Goal: Information Seeking & Learning: Learn about a topic

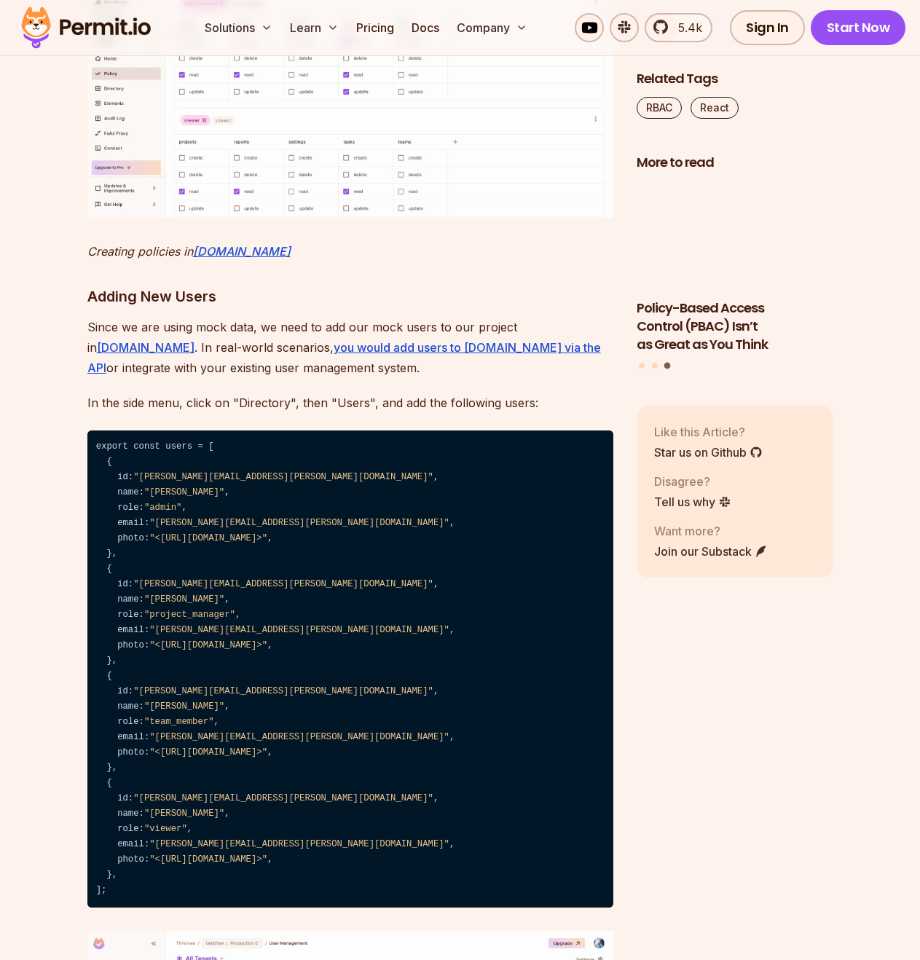
scroll to position [7137, 0]
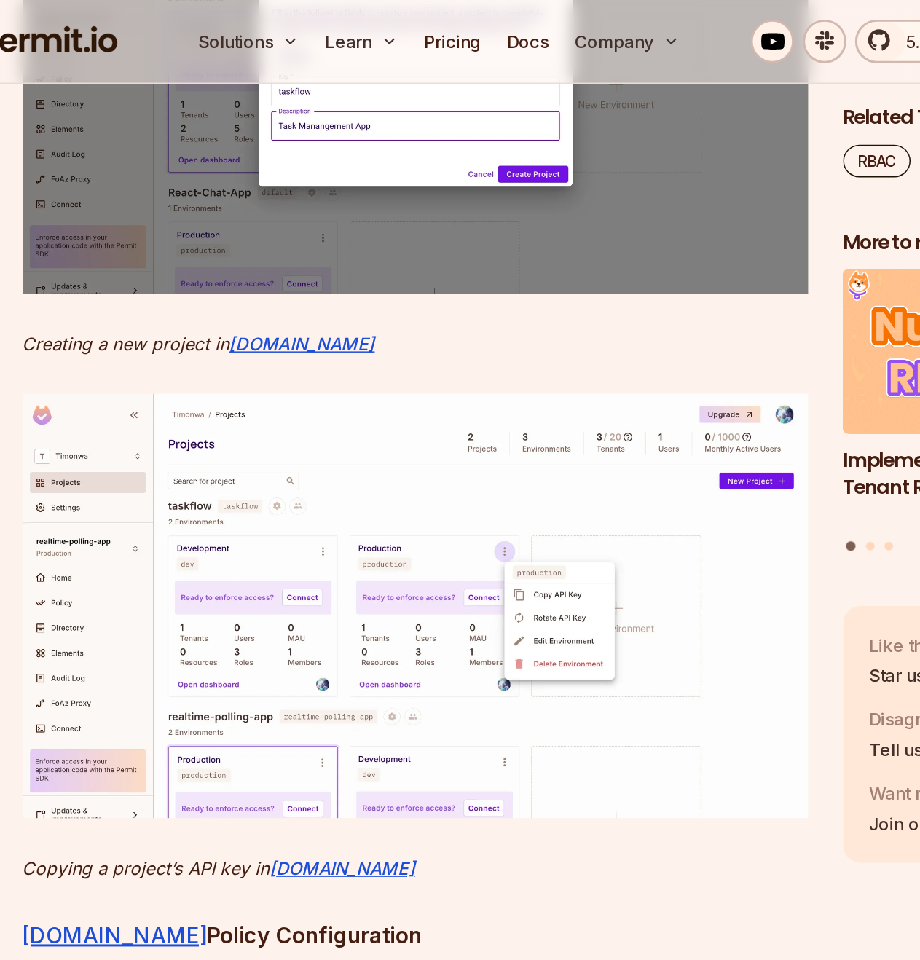
scroll to position [5046, 0]
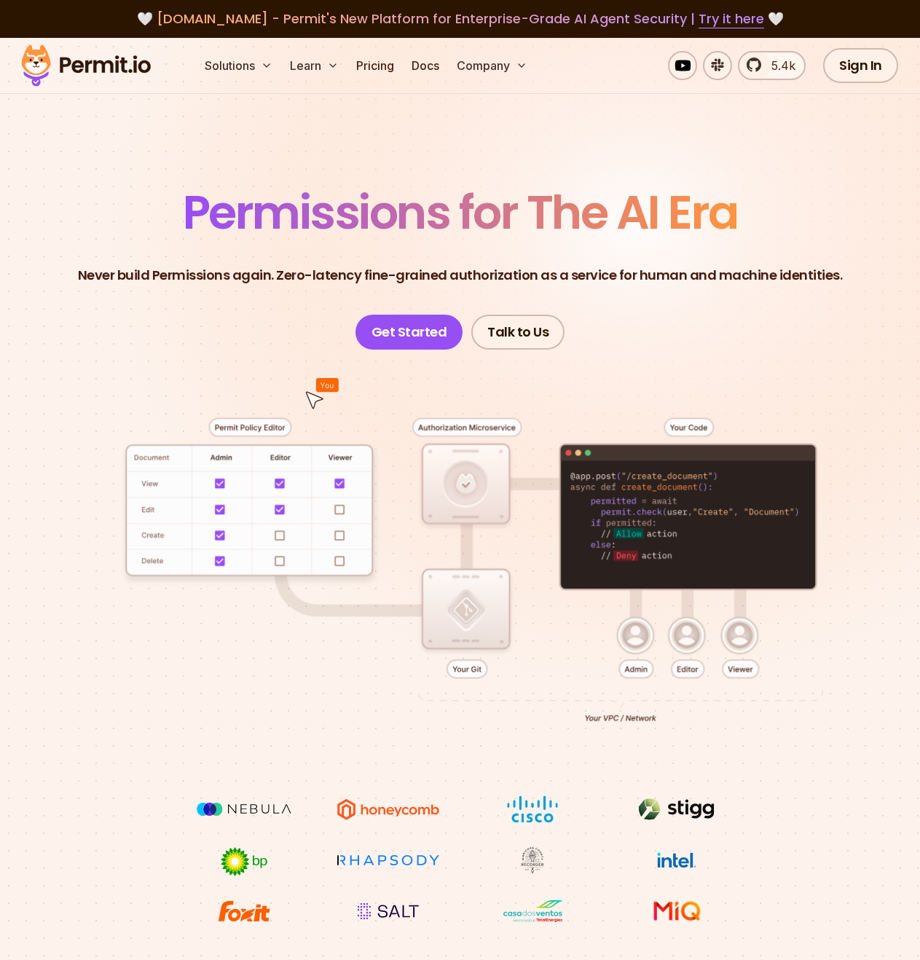
click at [94, 64] on img at bounding box center [86, 66] width 143 height 50
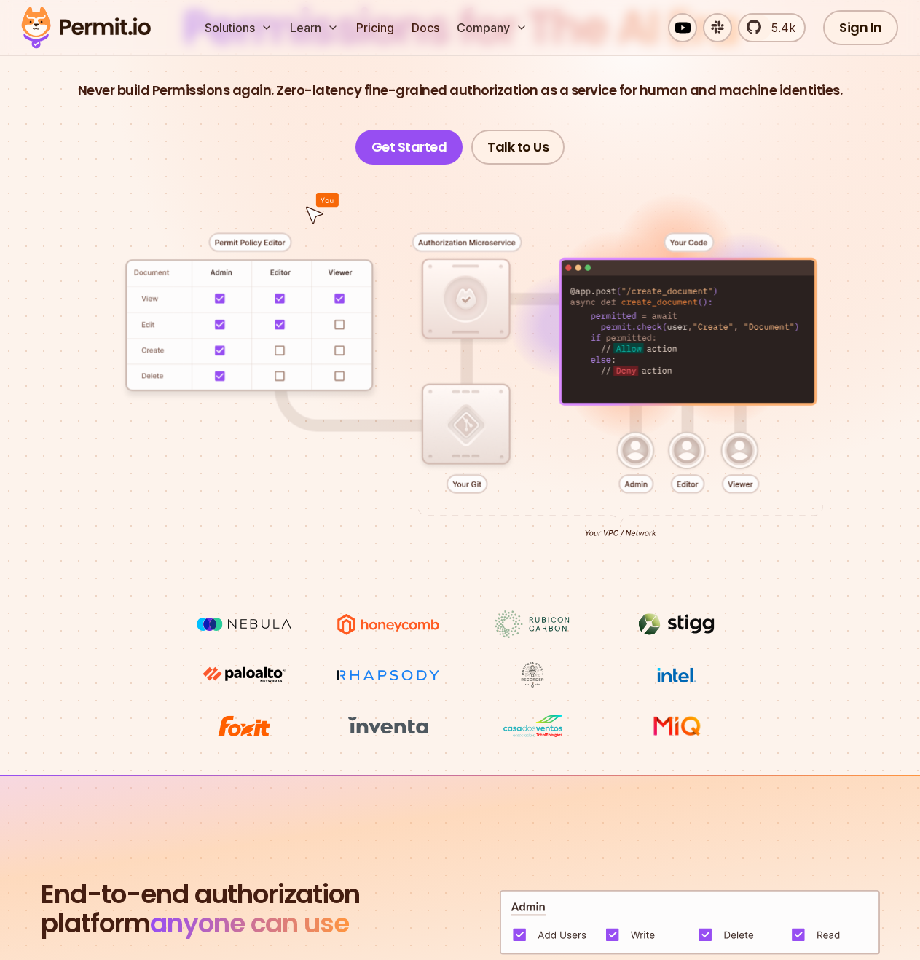
scroll to position [186, 0]
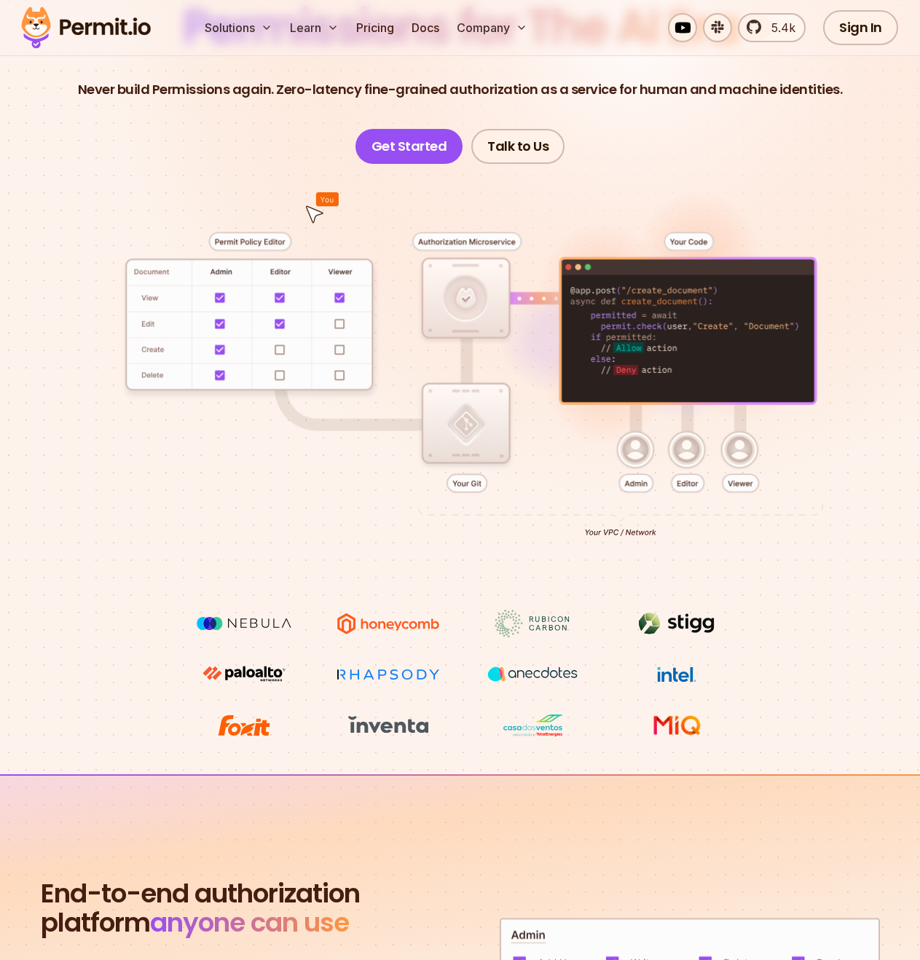
click at [465, 301] on div at bounding box center [460, 387] width 850 height 446
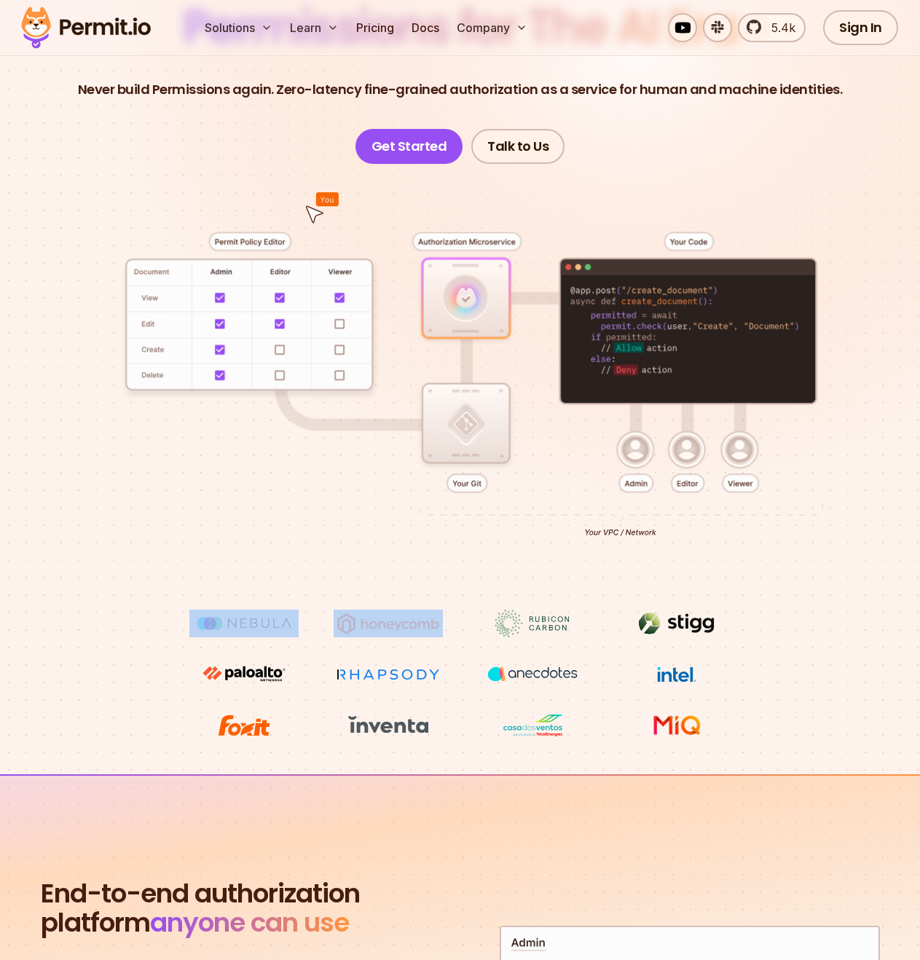
drag, startPoint x: 465, startPoint y: 301, endPoint x: 480, endPoint y: 446, distance: 146.3
click at [480, 446] on div at bounding box center [460, 387] width 850 height 446
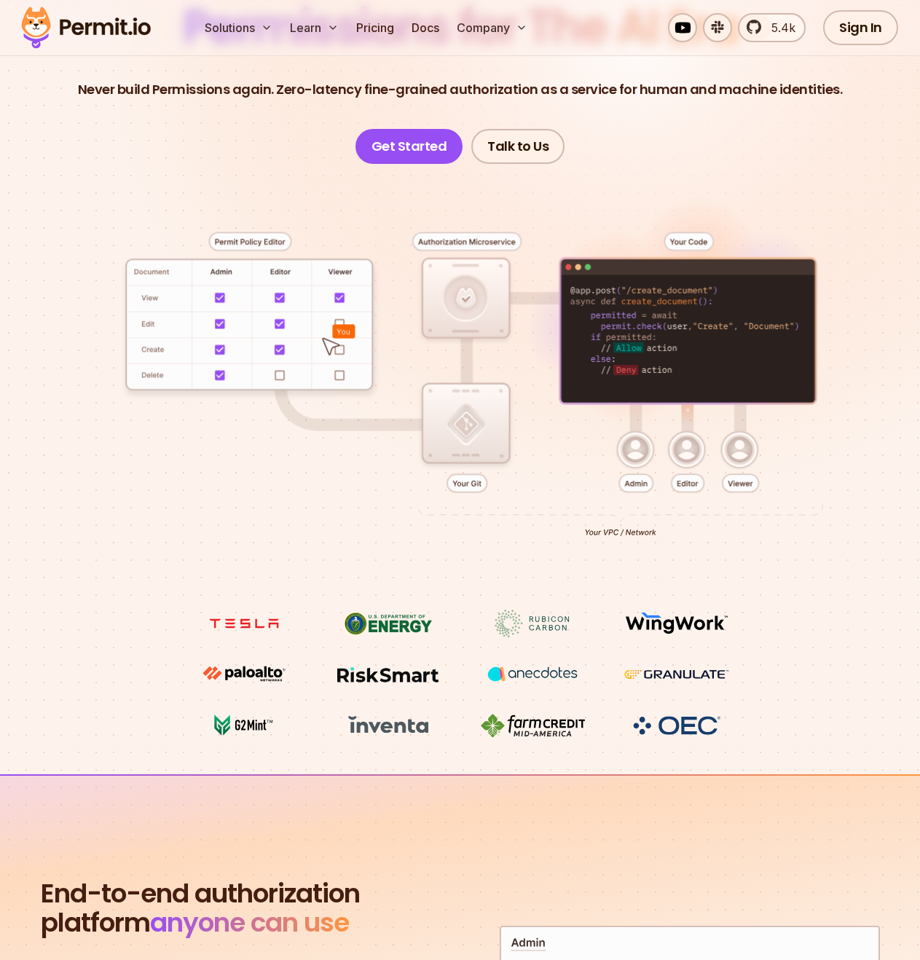
click at [269, 564] on div at bounding box center [460, 387] width 850 height 446
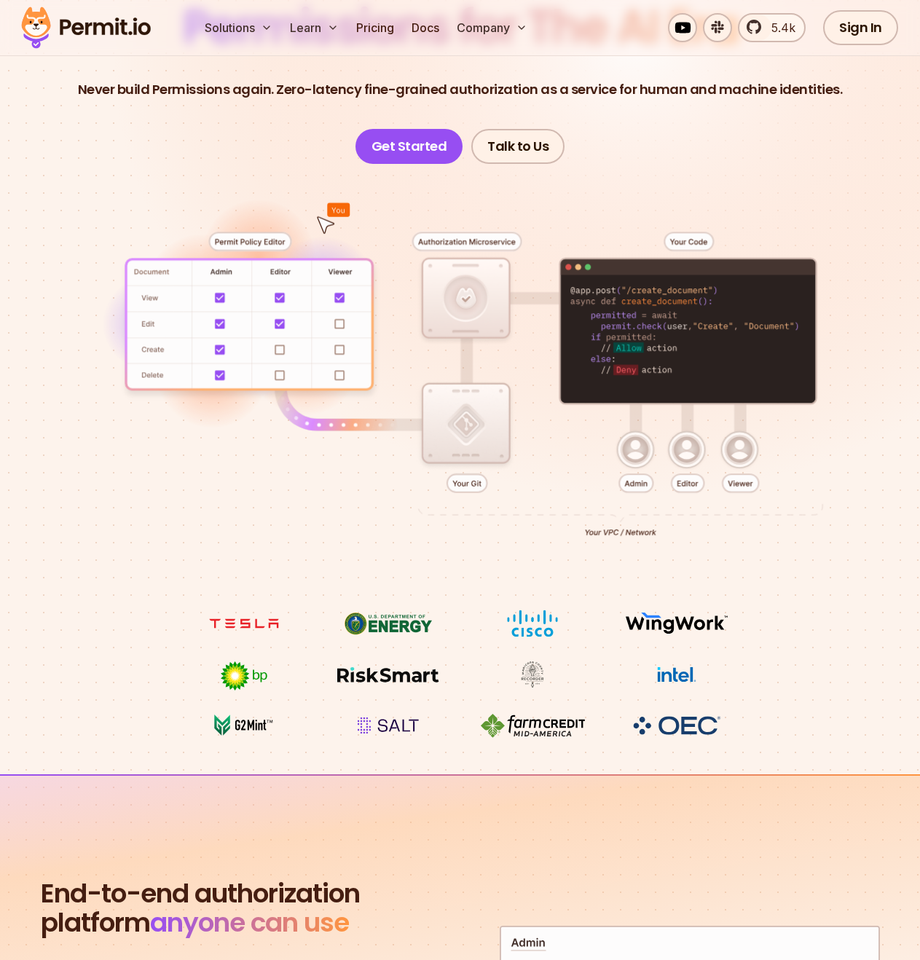
click at [727, 673] on img at bounding box center [676, 674] width 109 height 28
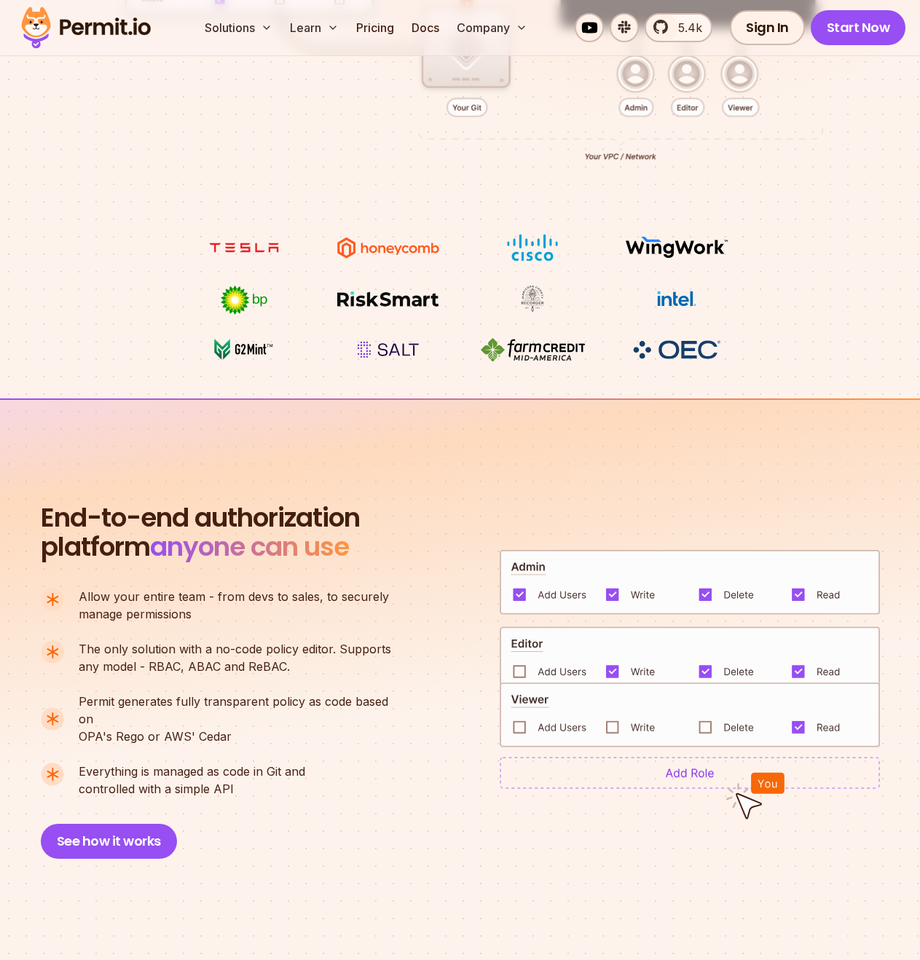
scroll to position [566, 0]
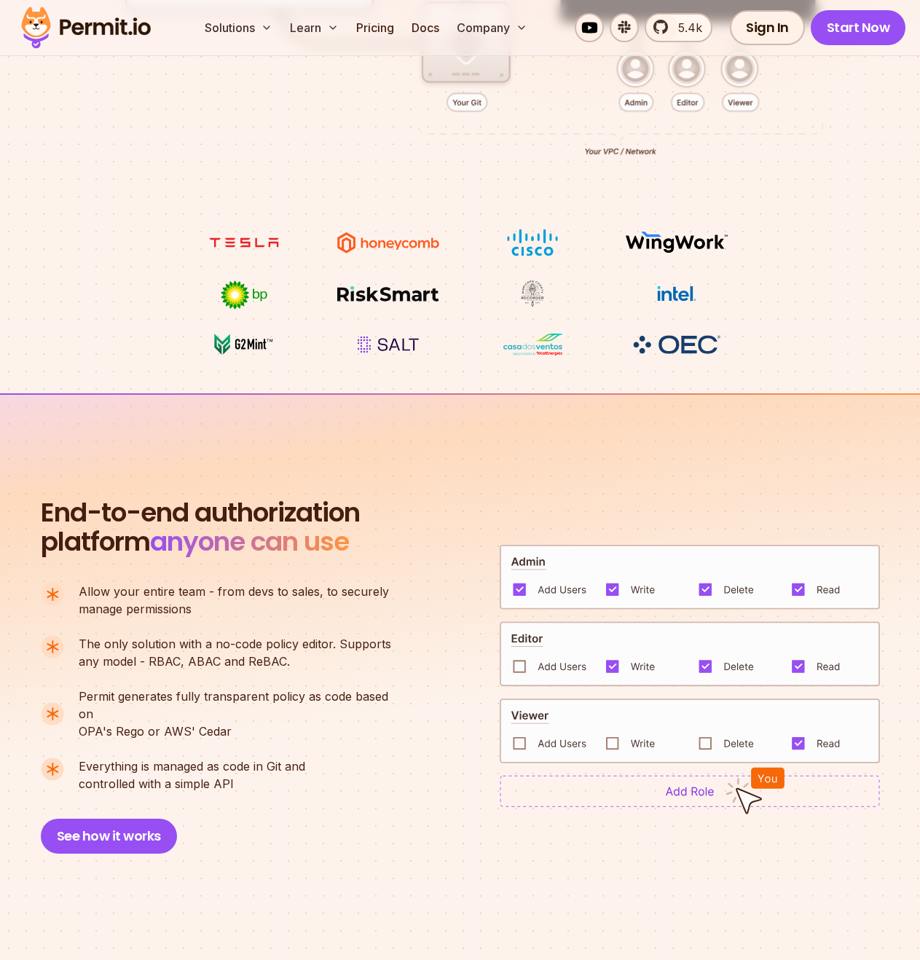
click at [517, 582] on img at bounding box center [689, 577] width 380 height 66
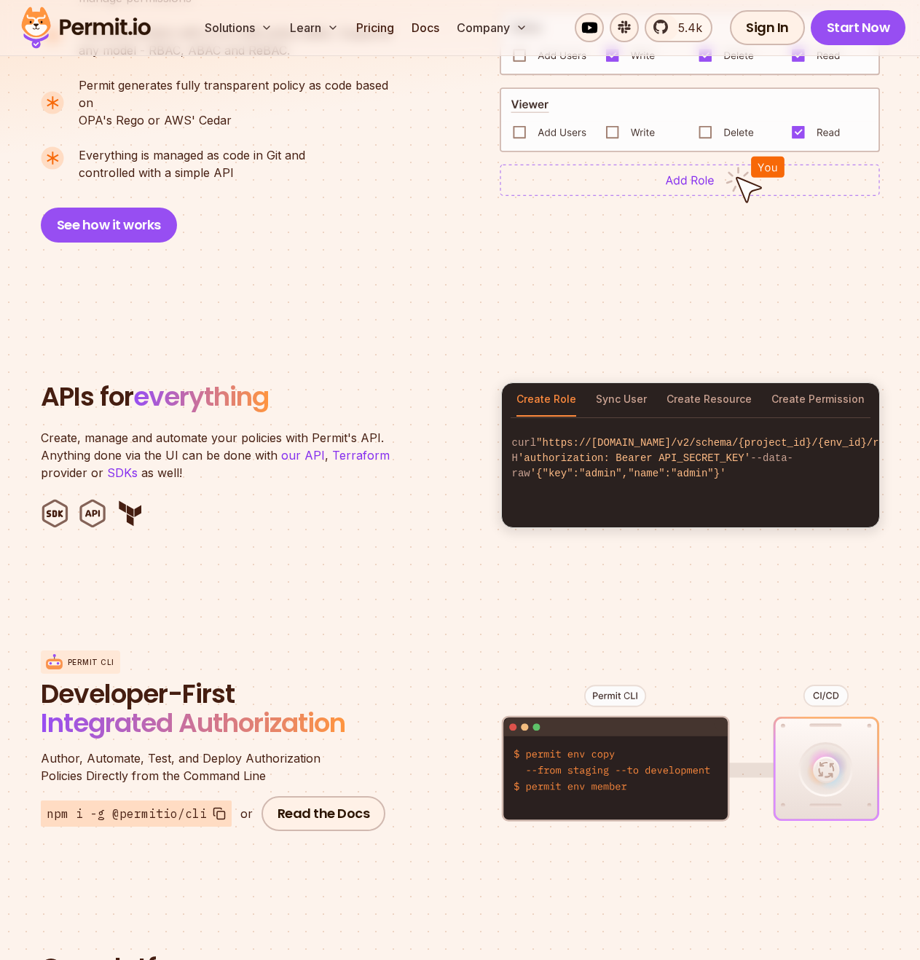
scroll to position [1178, 0]
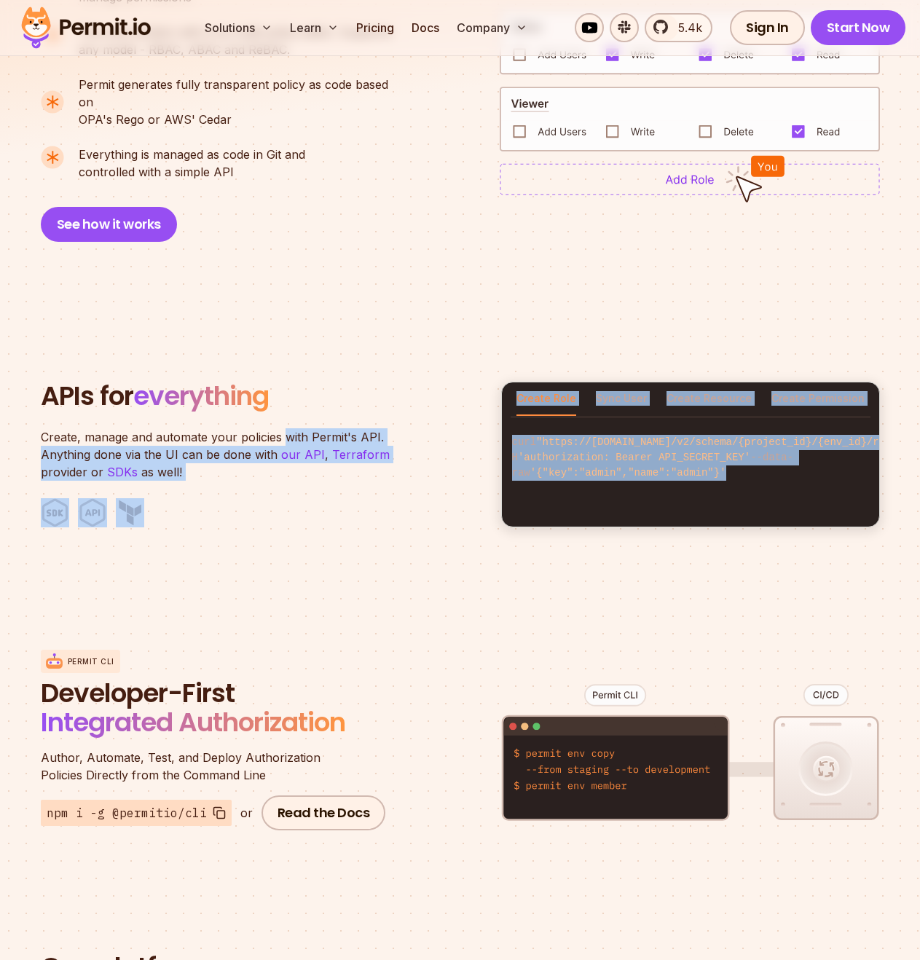
drag, startPoint x: 283, startPoint y: 413, endPoint x: 759, endPoint y: 468, distance: 478.6
click at [759, 468] on div "APIs for everything Create, manage and automate your policies with Permit's API…" at bounding box center [460, 455] width 839 height 146
click at [759, 468] on code "curl "https://[DOMAIN_NAME]/v2/schema/{project_id}/{env_id}/roles" -H 'authoriz…" at bounding box center [690, 457] width 377 height 69
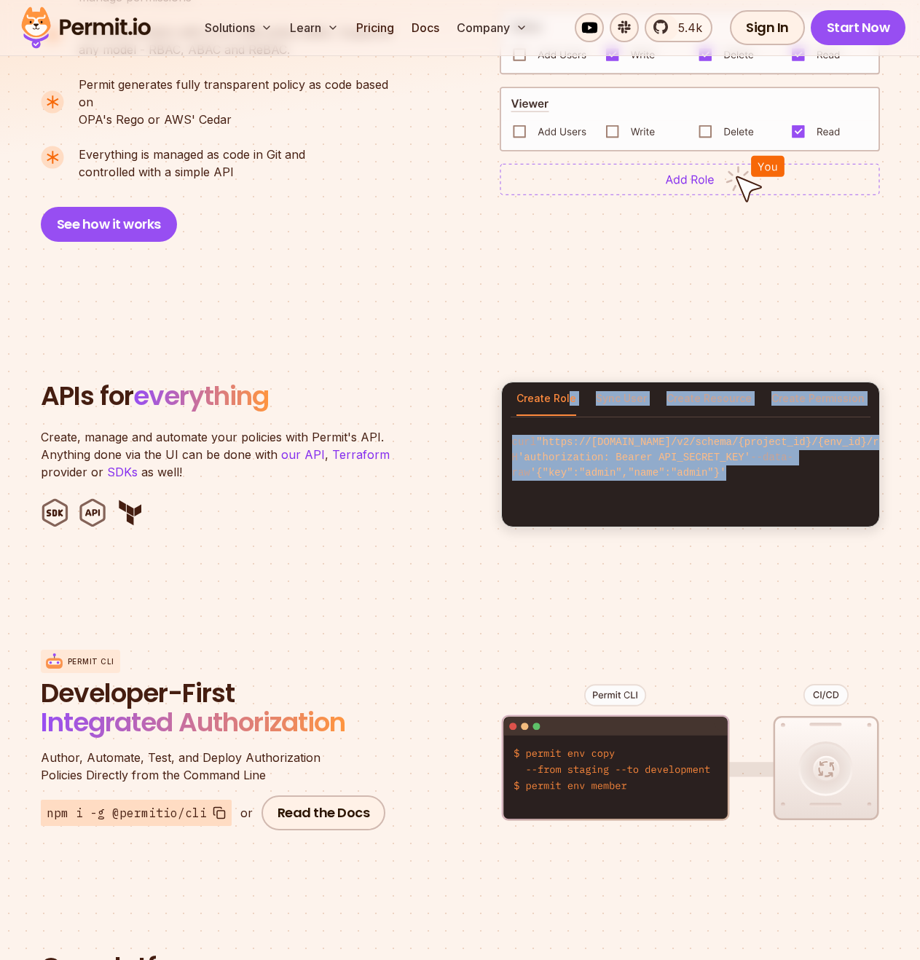
drag, startPoint x: 759, startPoint y: 468, endPoint x: 564, endPoint y: 391, distance: 209.8
click at [564, 391] on div "Create Role Sync User Create Resource Create Permission curl "https://[DOMAIN_N…" at bounding box center [690, 455] width 379 height 146
click at [564, 391] on button "Create Role" at bounding box center [546, 398] width 60 height 33
click at [603, 423] on code "curl "https://[DOMAIN_NAME]/v2/schema/{project_id}/{env_id}/roles" -H 'authoriz…" at bounding box center [690, 457] width 377 height 69
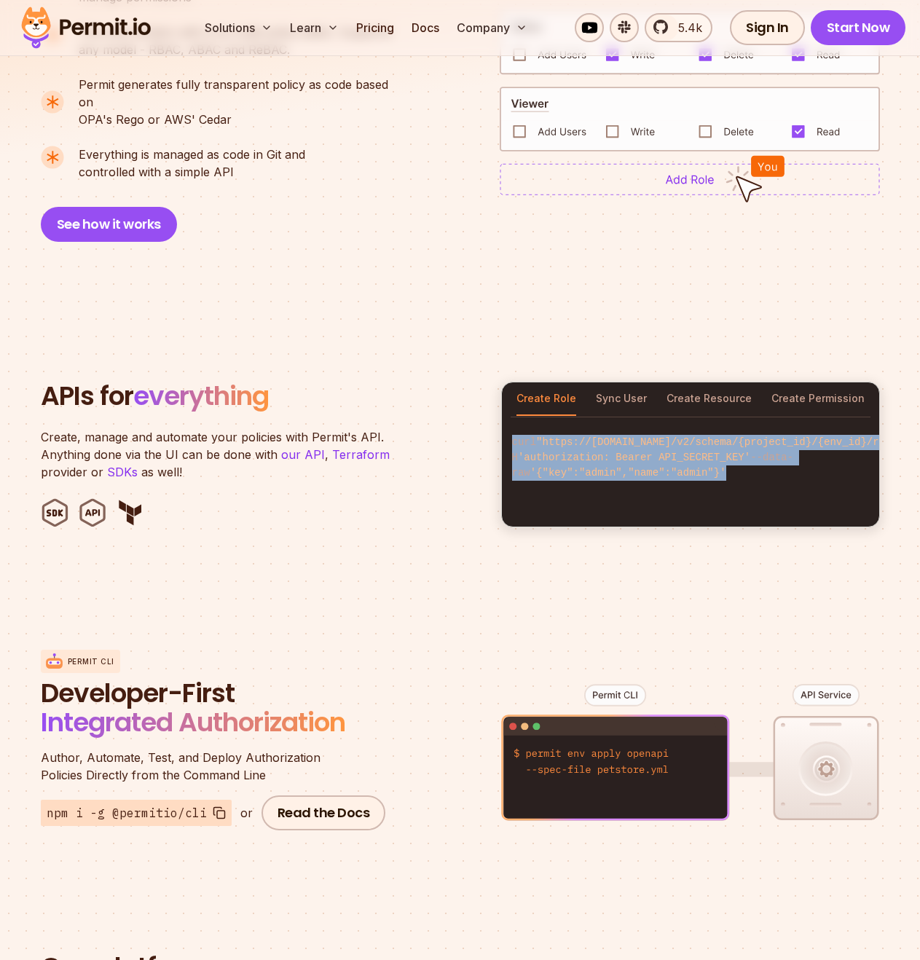
drag, startPoint x: 603, startPoint y: 414, endPoint x: 717, endPoint y: 480, distance: 131.8
click at [717, 480] on code "curl "https://[DOMAIN_NAME]/v2/schema/{project_id}/{env_id}/roles" -H 'authoriz…" at bounding box center [690, 457] width 377 height 69
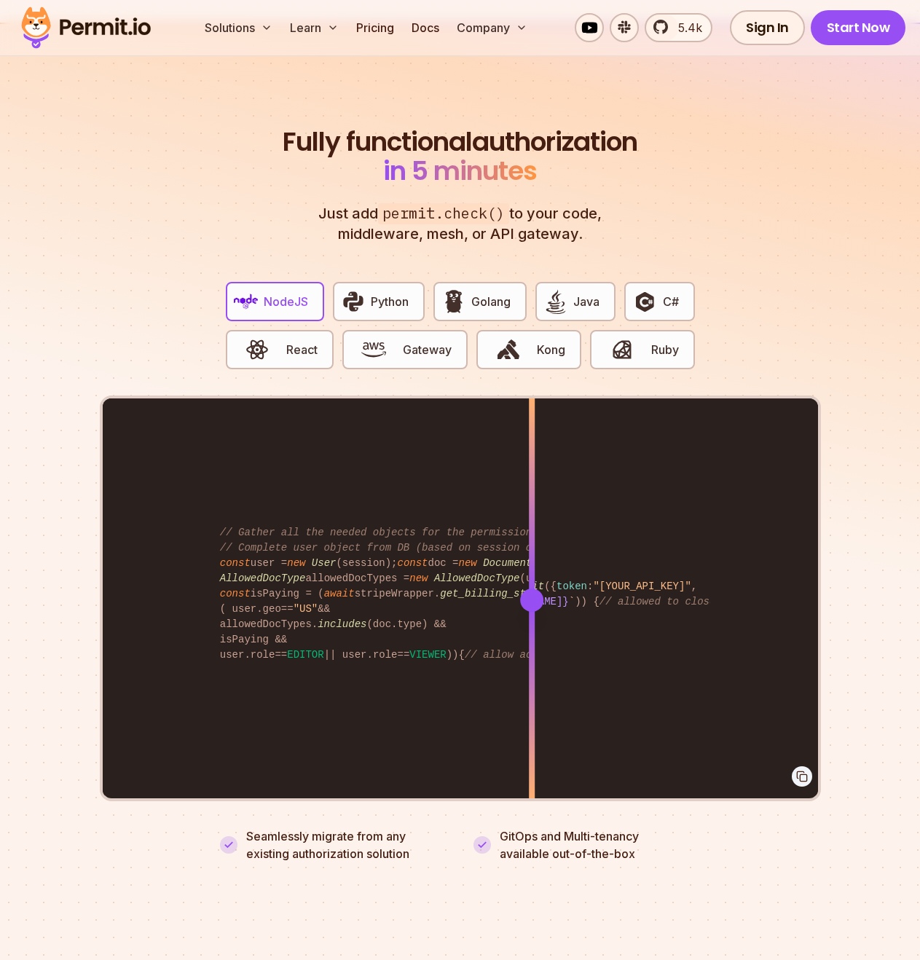
scroll to position [2638, 0]
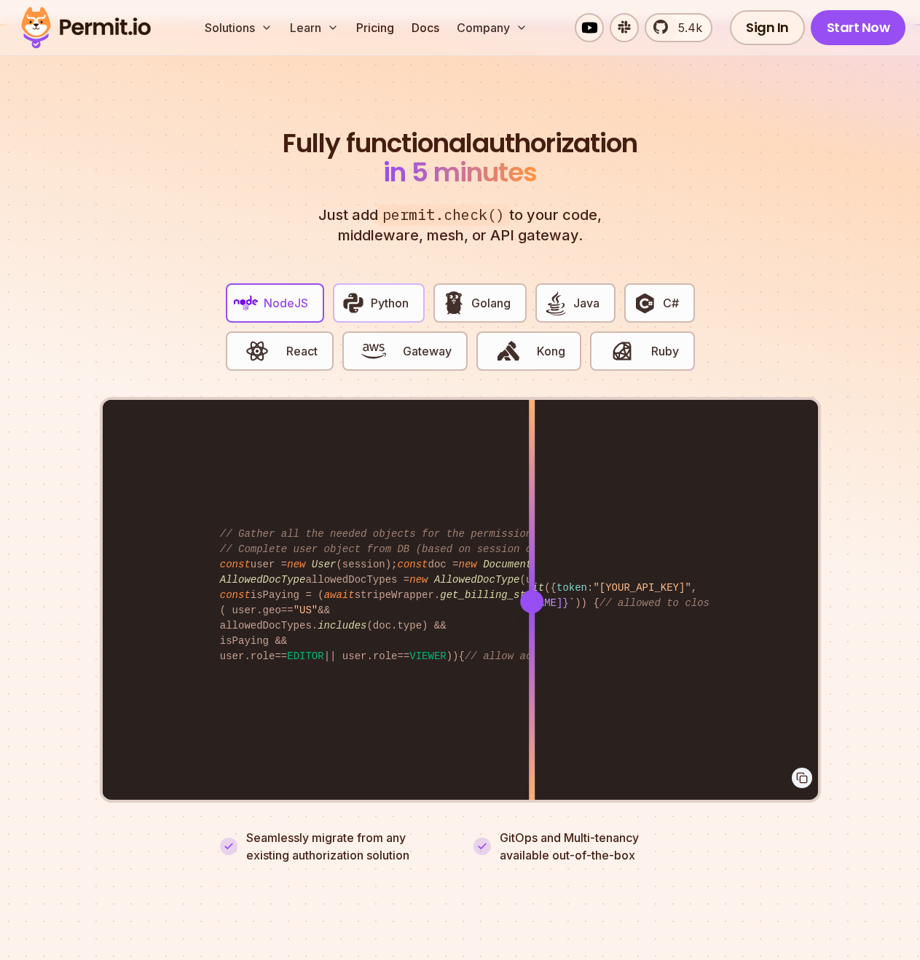
click at [372, 294] on span "Python" at bounding box center [390, 302] width 38 height 17
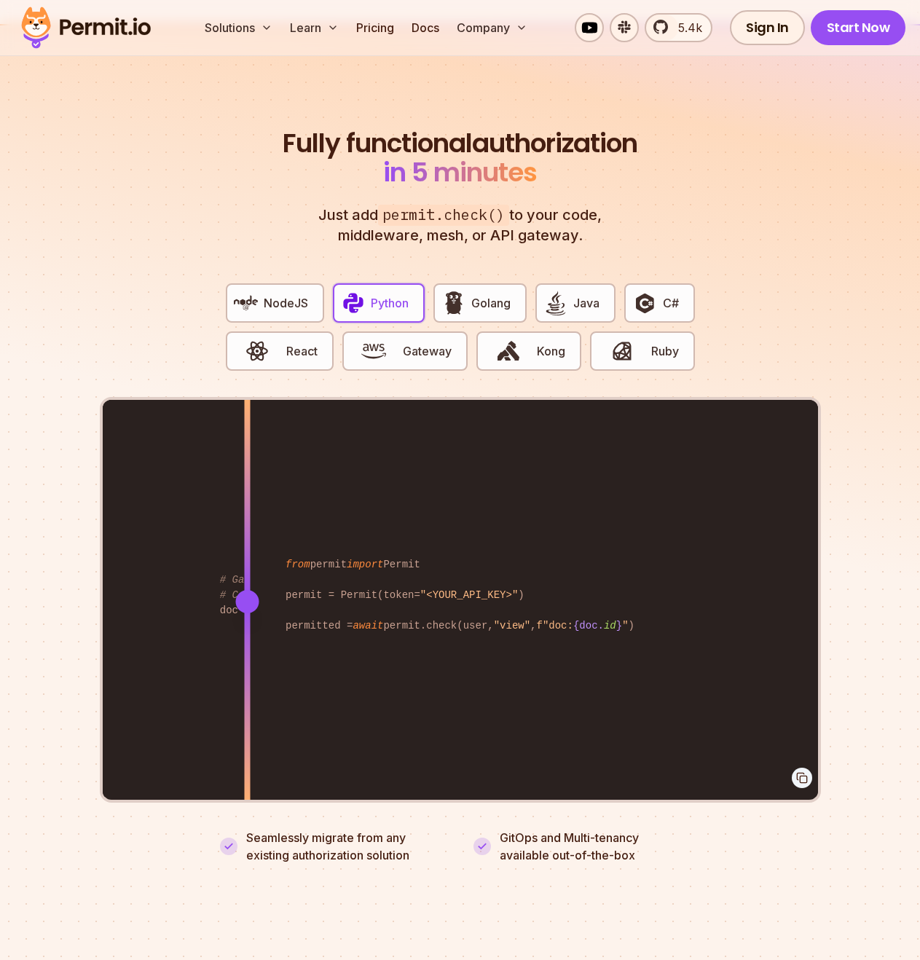
drag, startPoint x: 526, startPoint y: 582, endPoint x: 204, endPoint y: 590, distance: 322.6
click at [235, 590] on div at bounding box center [246, 601] width 23 height 23
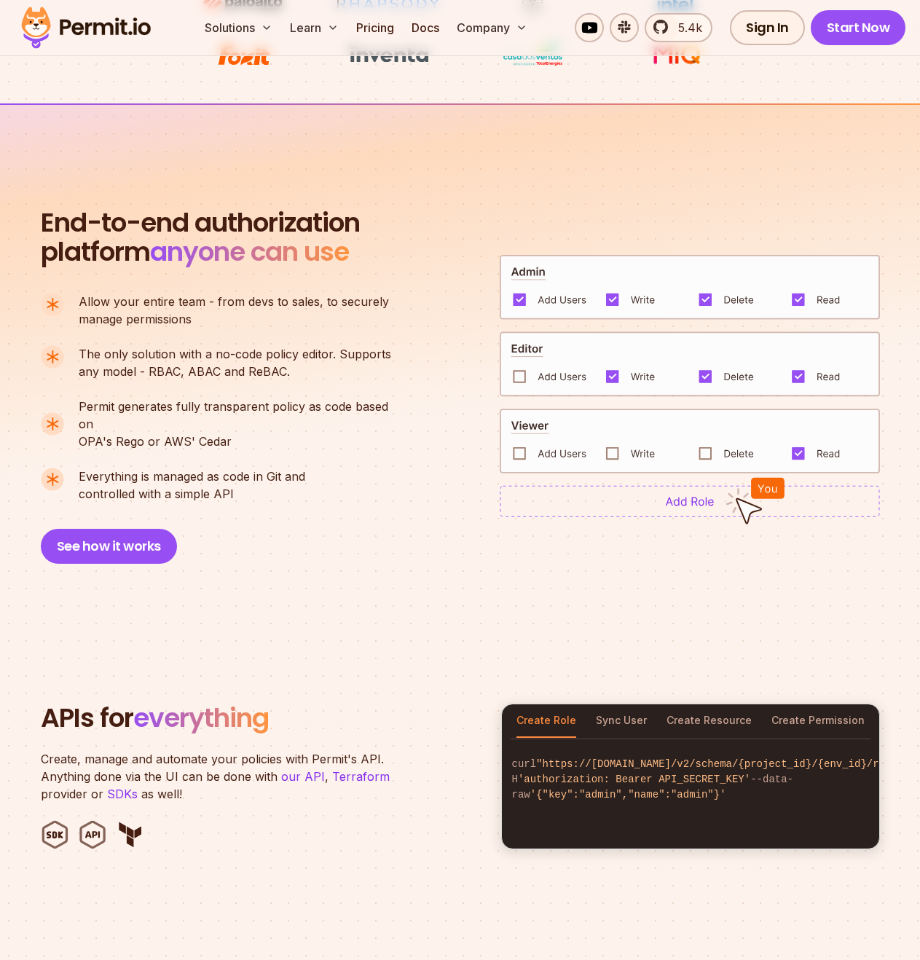
scroll to position [865, 0]
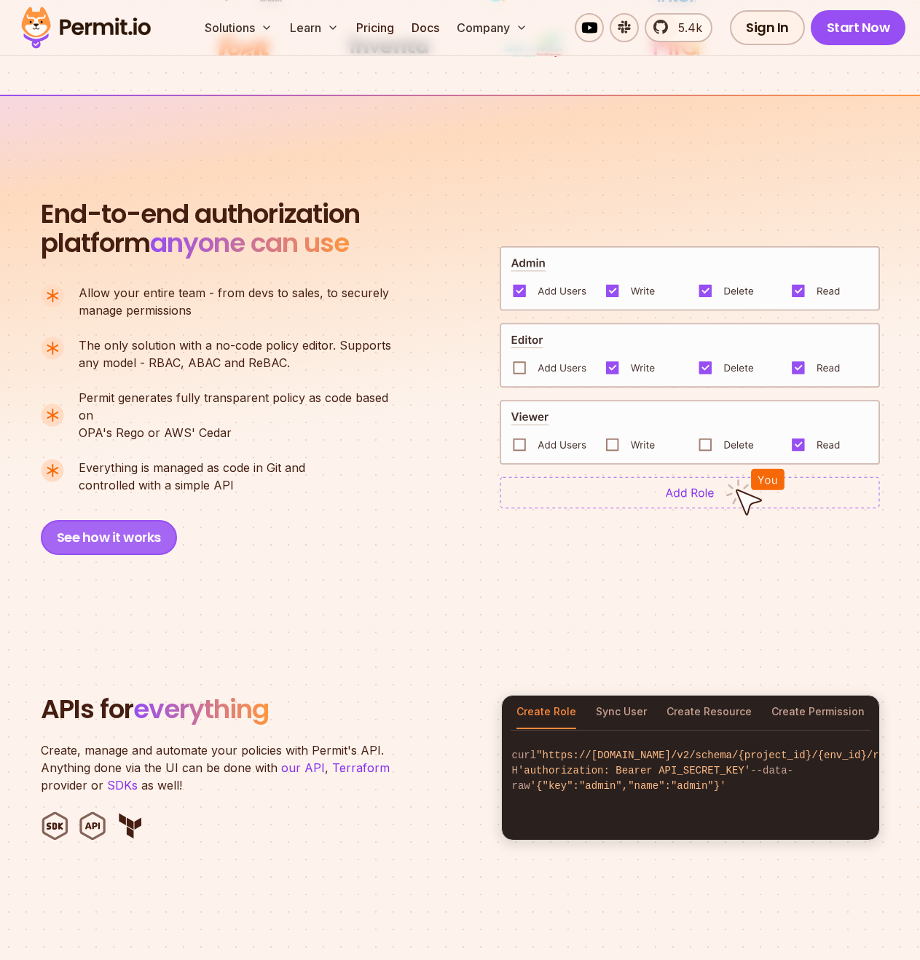
click at [125, 520] on button "See how it works" at bounding box center [109, 537] width 136 height 35
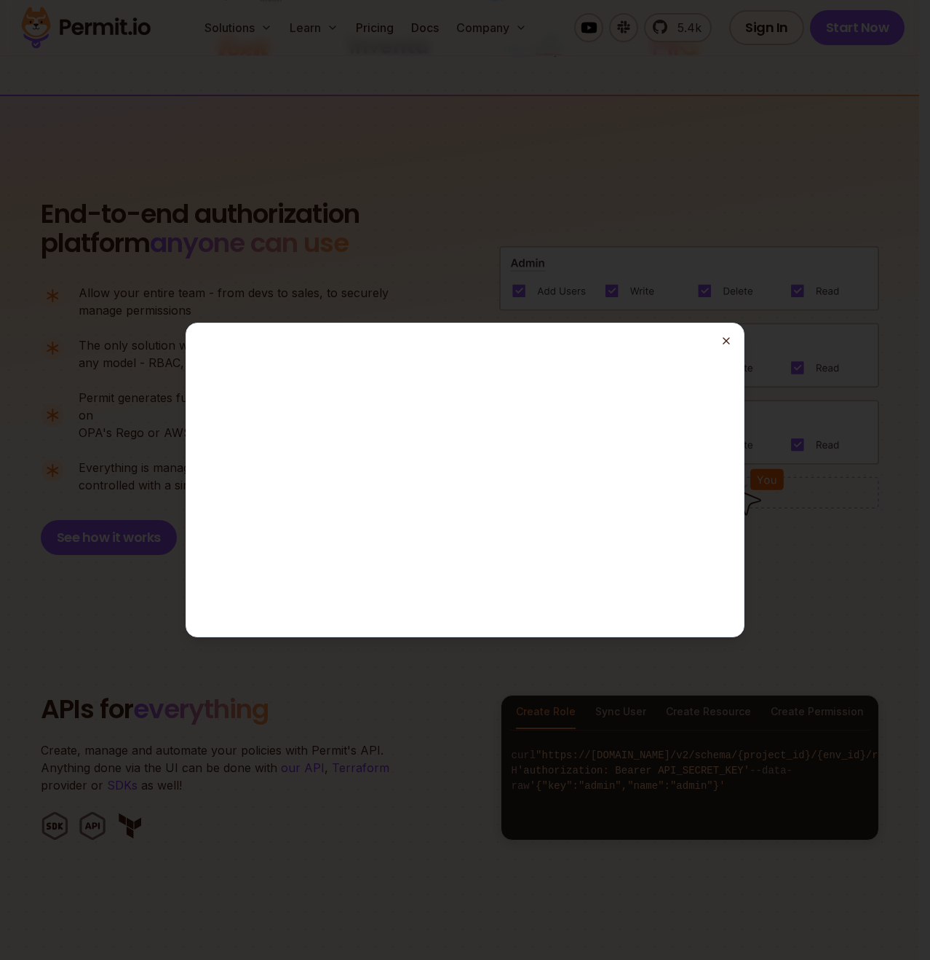
click at [726, 340] on line "button" at bounding box center [727, 341] width 6 height 6
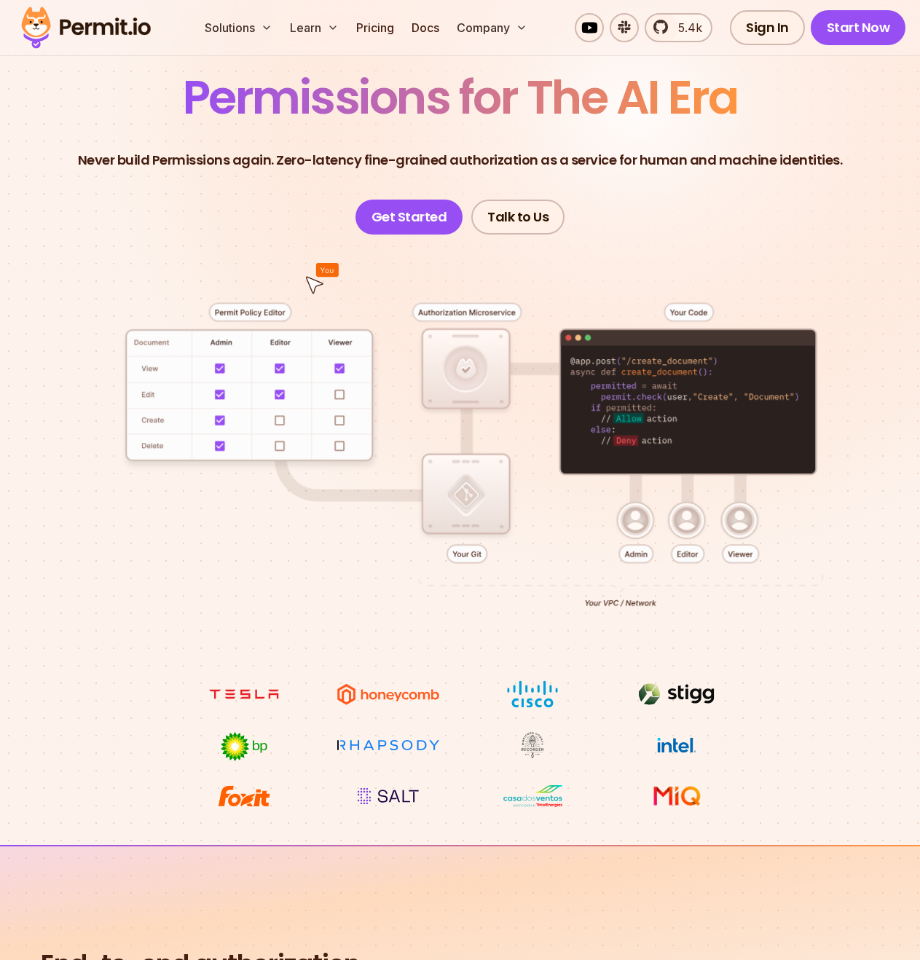
scroll to position [0, 0]
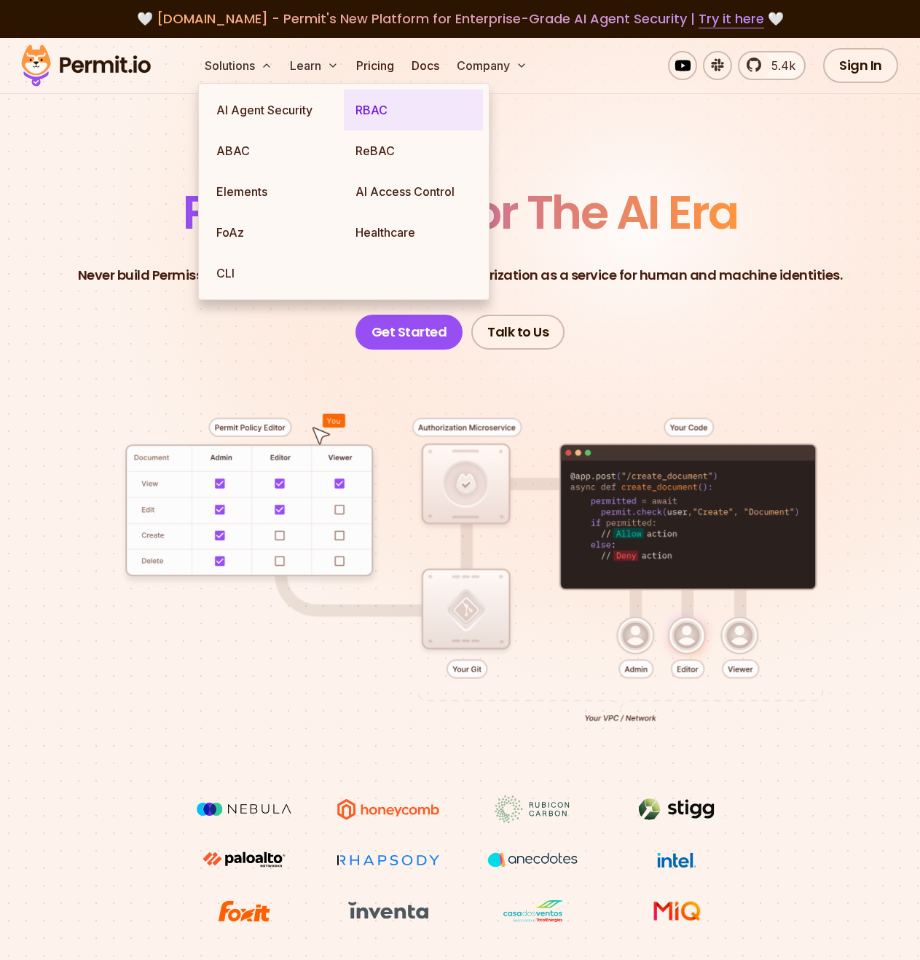
click at [382, 105] on link "RBAC" at bounding box center [413, 110] width 139 height 41
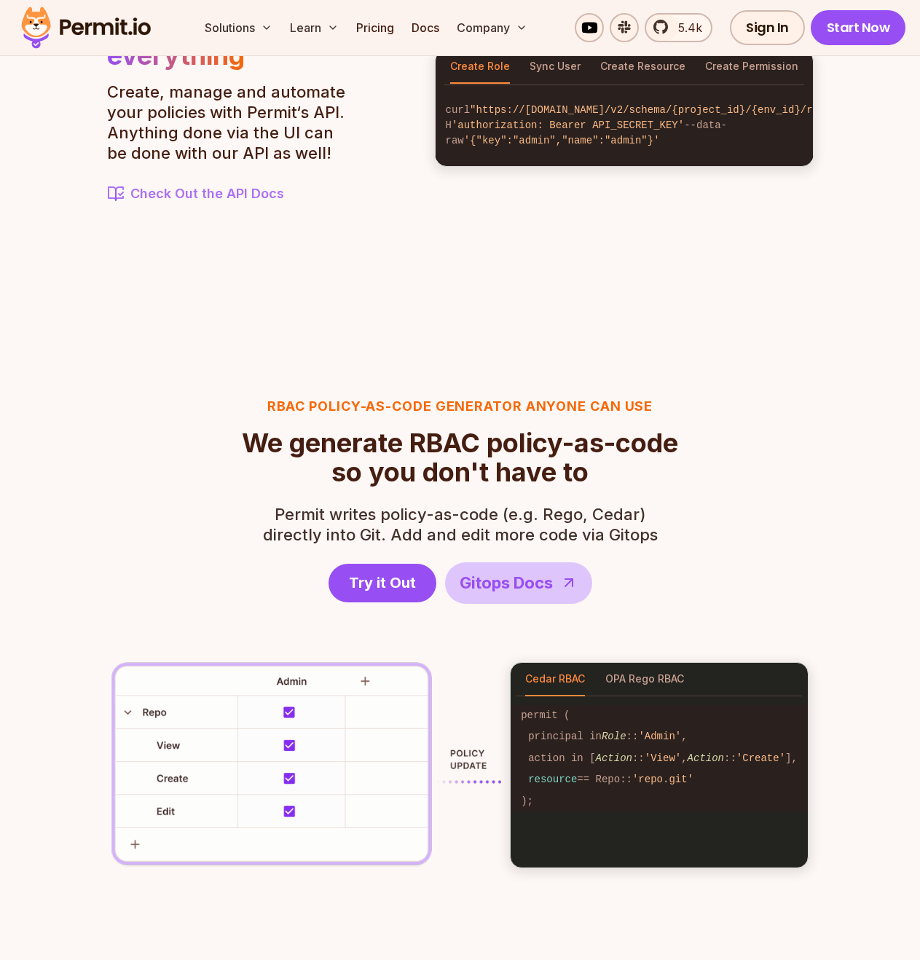
scroll to position [1725, 0]
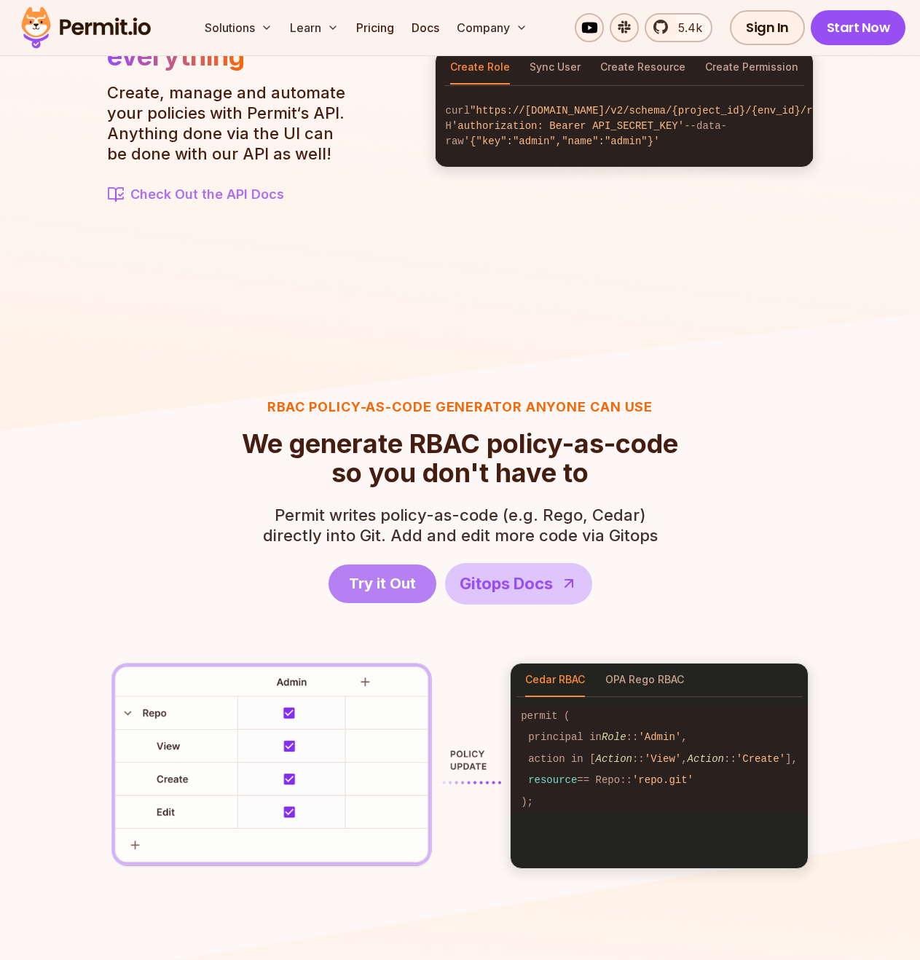
click at [408, 598] on link "Try it Out" at bounding box center [382, 583] width 108 height 39
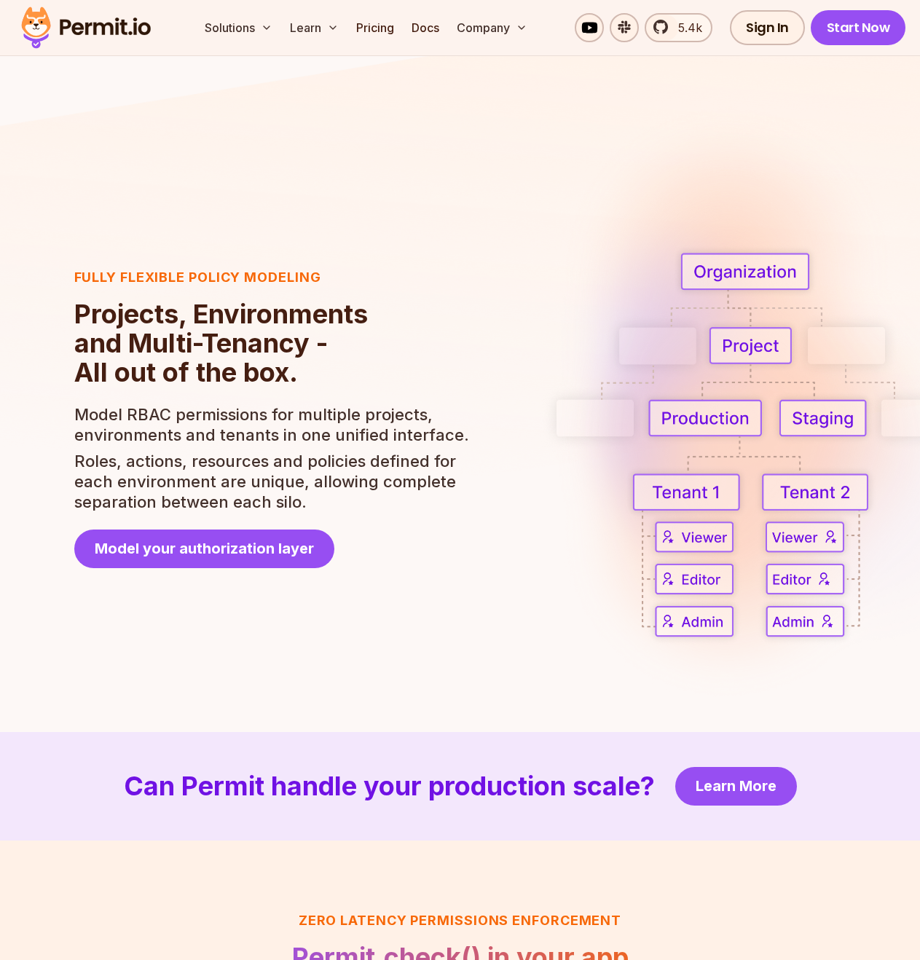
scroll to position [2593, 0]
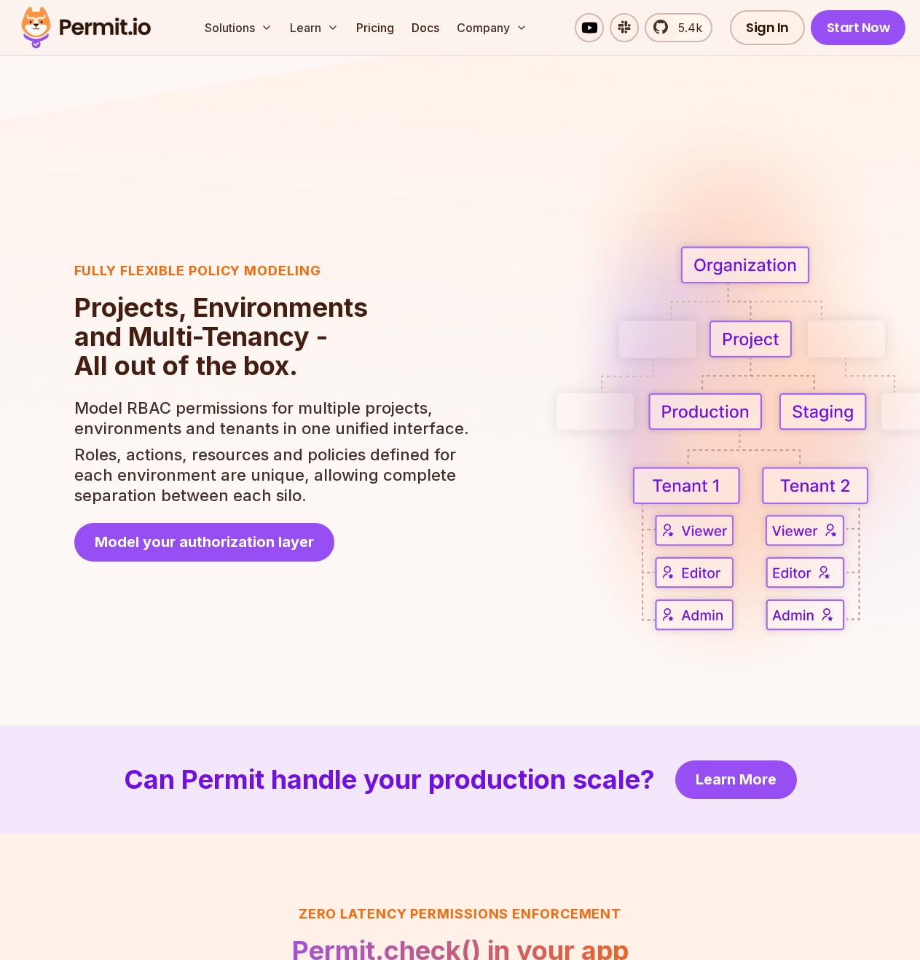
click at [805, 580] on img at bounding box center [784, 395] width 489 height 624
drag, startPoint x: 805, startPoint y: 580, endPoint x: 757, endPoint y: 552, distance: 55.2
click at [757, 552] on img at bounding box center [784, 395] width 489 height 624
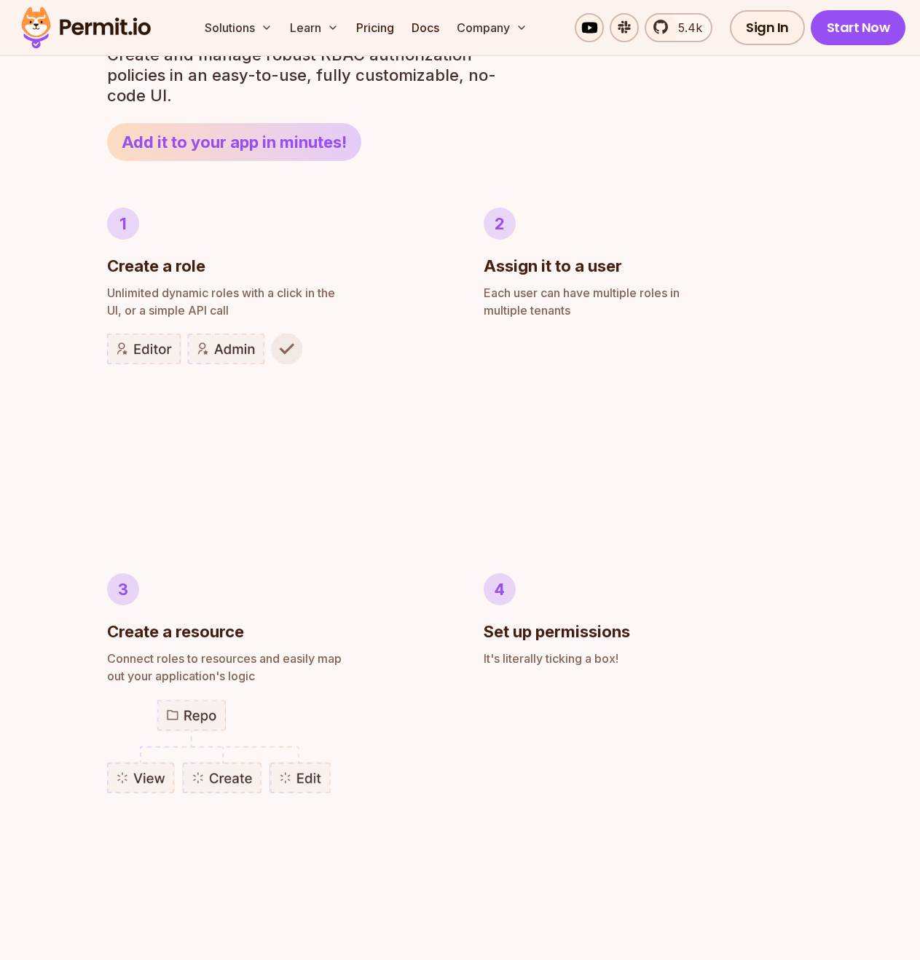
scroll to position [819, 0]
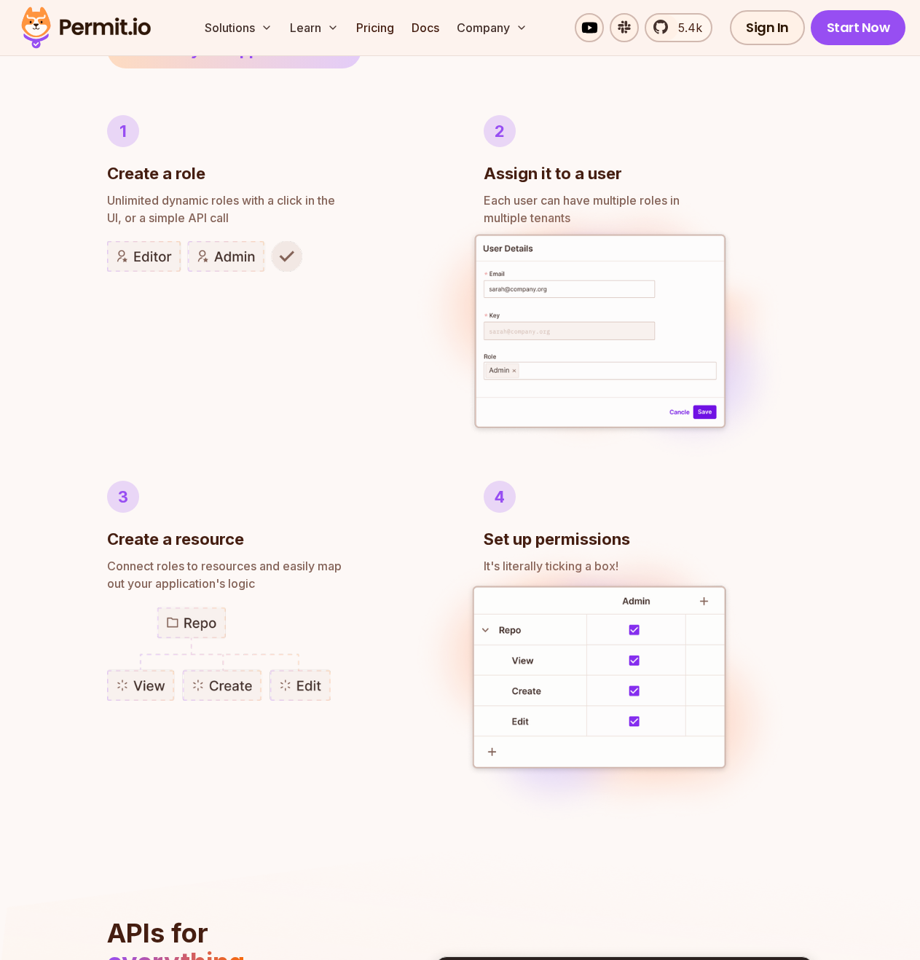
click at [139, 251] on img at bounding box center [204, 256] width 195 height 31
drag, startPoint x: 139, startPoint y: 251, endPoint x: 270, endPoint y: 261, distance: 131.5
click at [270, 261] on img at bounding box center [204, 256] width 195 height 31
click at [842, 241] on div "Author RBAC POLICIES with EASE Role Based Access Control Effortless implementat…" at bounding box center [460, 490] width 920 height 1432
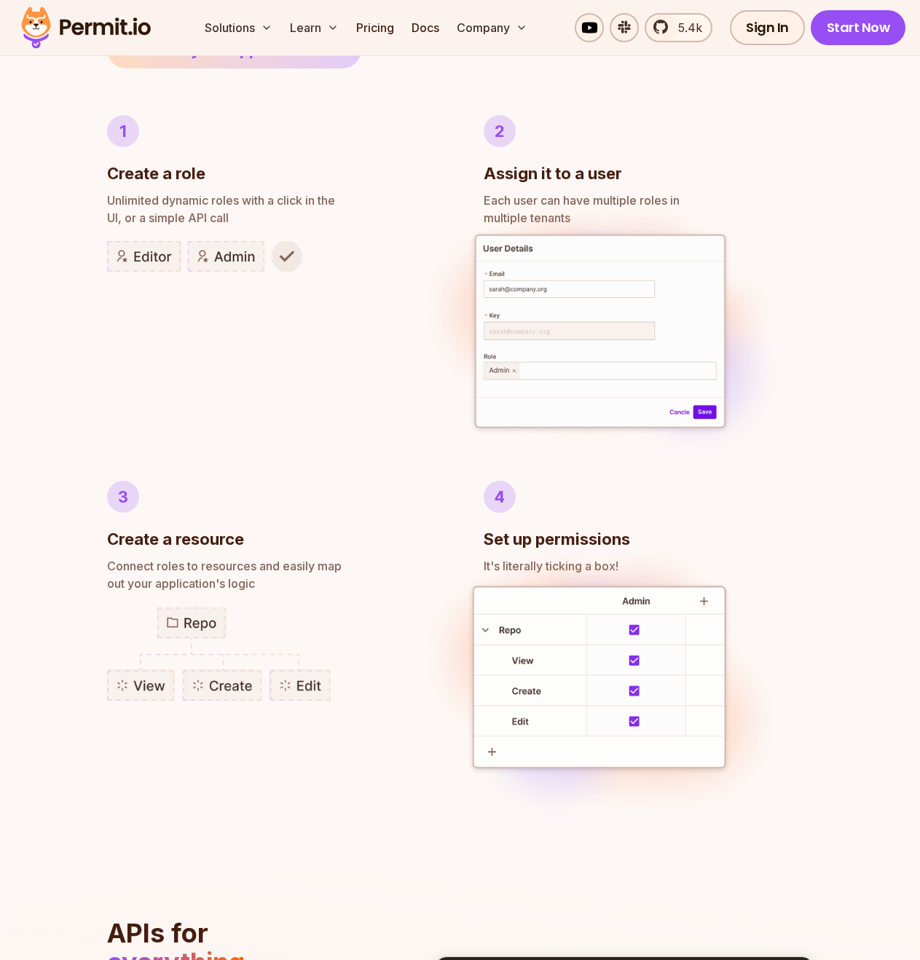
click at [842, 241] on div "Author RBAC POLICIES with EASE Role Based Access Control Effortless implementat…" at bounding box center [460, 490] width 920 height 1432
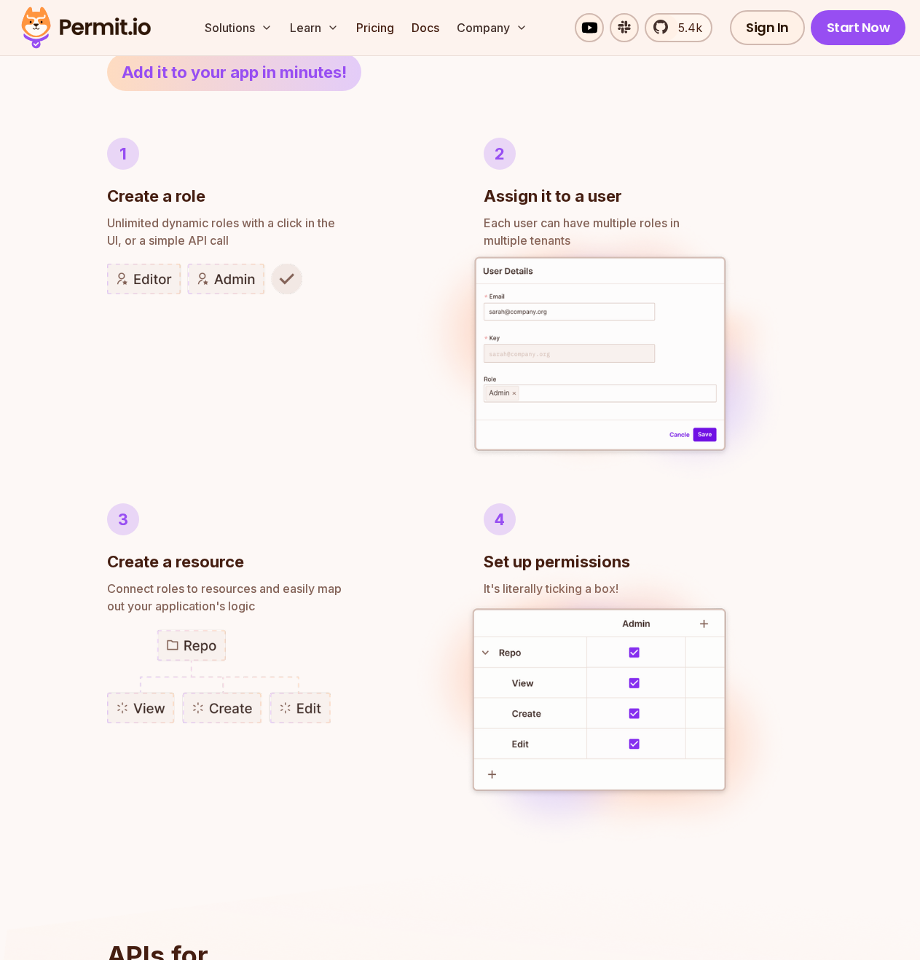
click at [692, 355] on img at bounding box center [599, 355] width 387 height 299
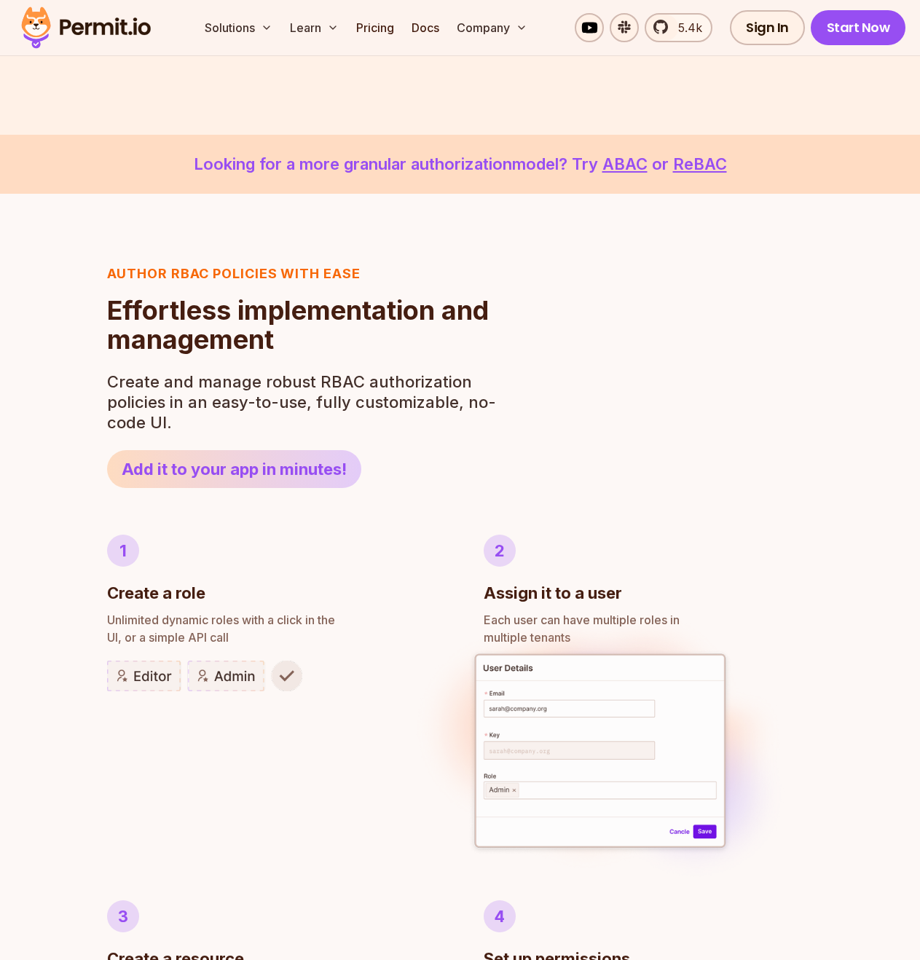
scroll to position [401, 0]
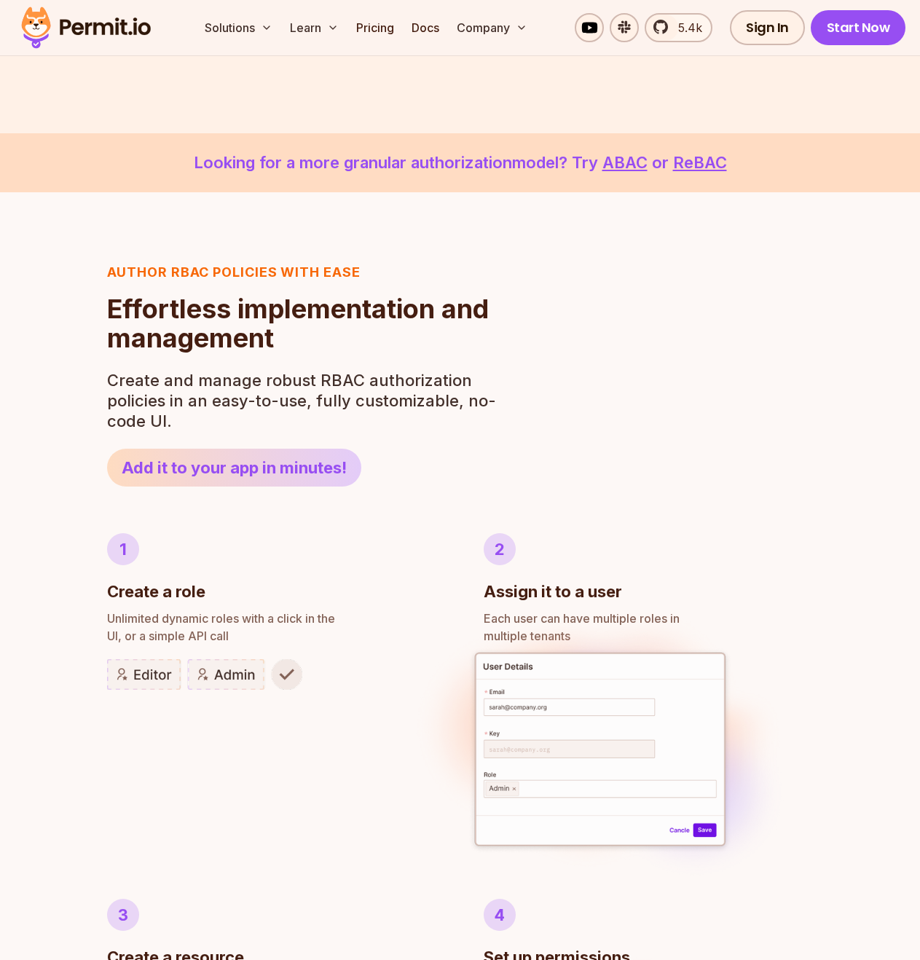
click at [763, 479] on section "Author RBAC POLICIES with EASE Role Based Access Control Effortless implementat…" at bounding box center [460, 752] width 706 height 981
click at [668, 676] on img at bounding box center [599, 750] width 387 height 299
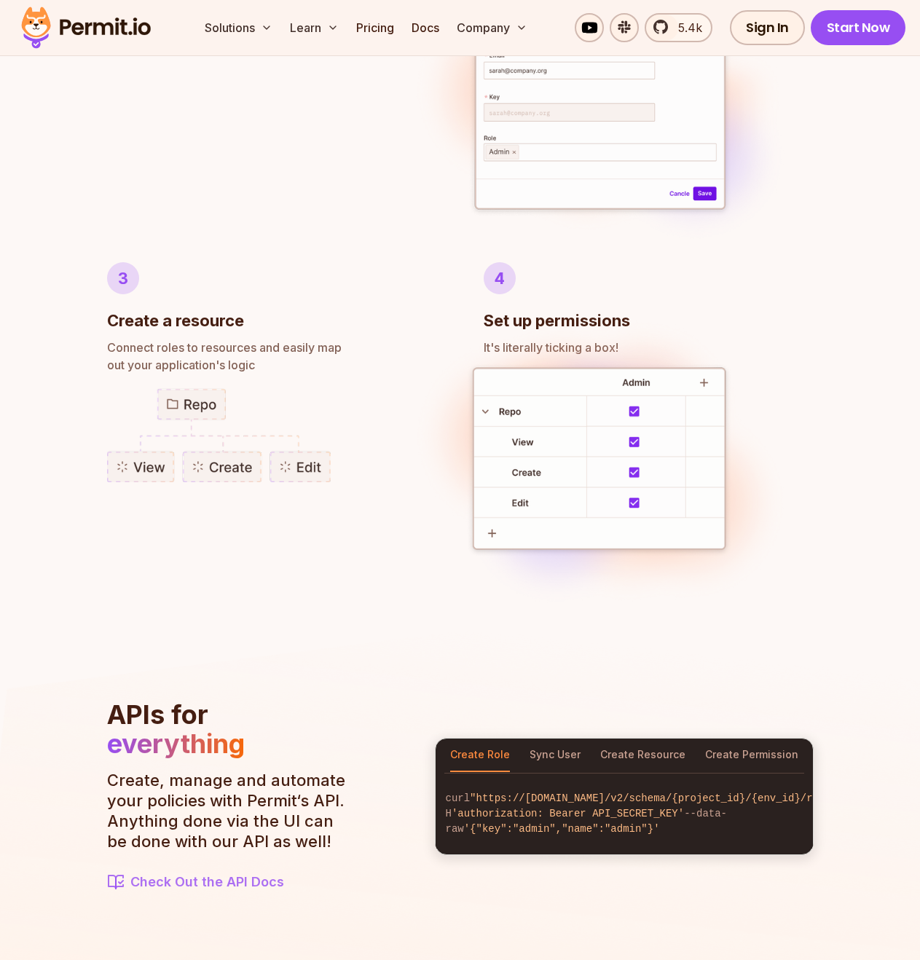
scroll to position [1131, 0]
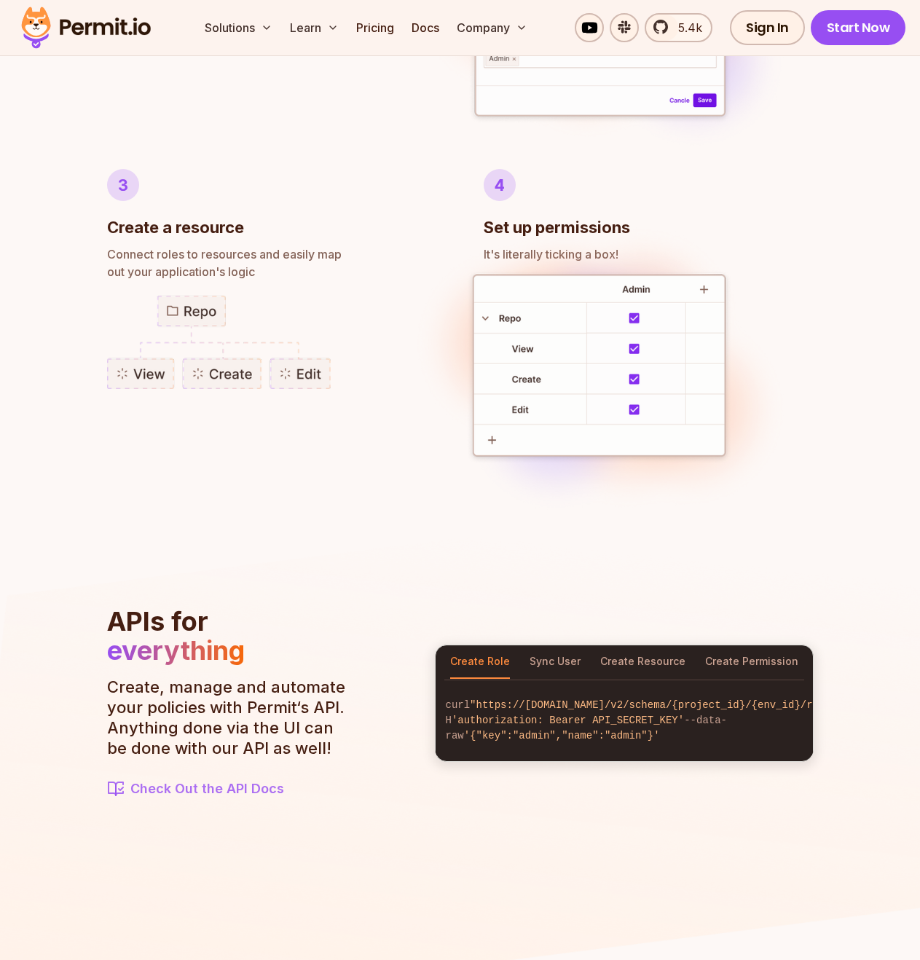
click at [711, 464] on img at bounding box center [599, 369] width 387 height 302
click at [676, 430] on img at bounding box center [599, 369] width 387 height 302
drag, startPoint x: 676, startPoint y: 430, endPoint x: 676, endPoint y: 474, distance: 44.4
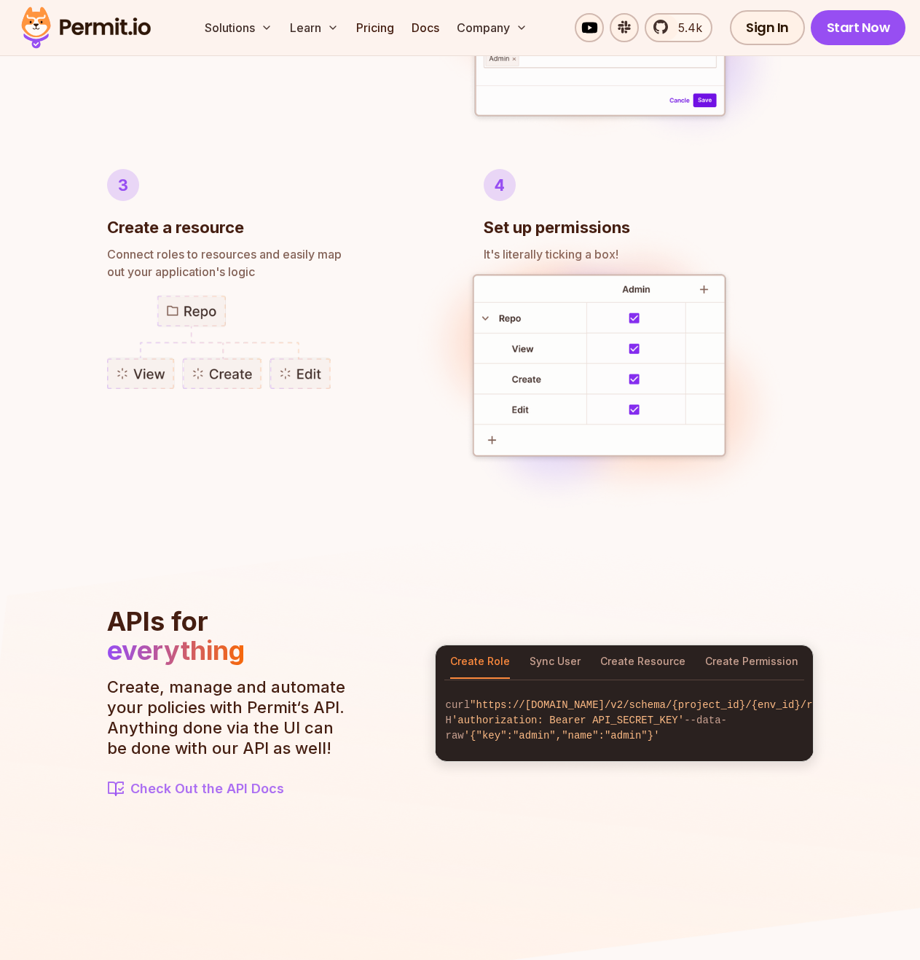
click at [676, 474] on img at bounding box center [599, 369] width 387 height 302
click at [613, 439] on img at bounding box center [599, 369] width 387 height 302
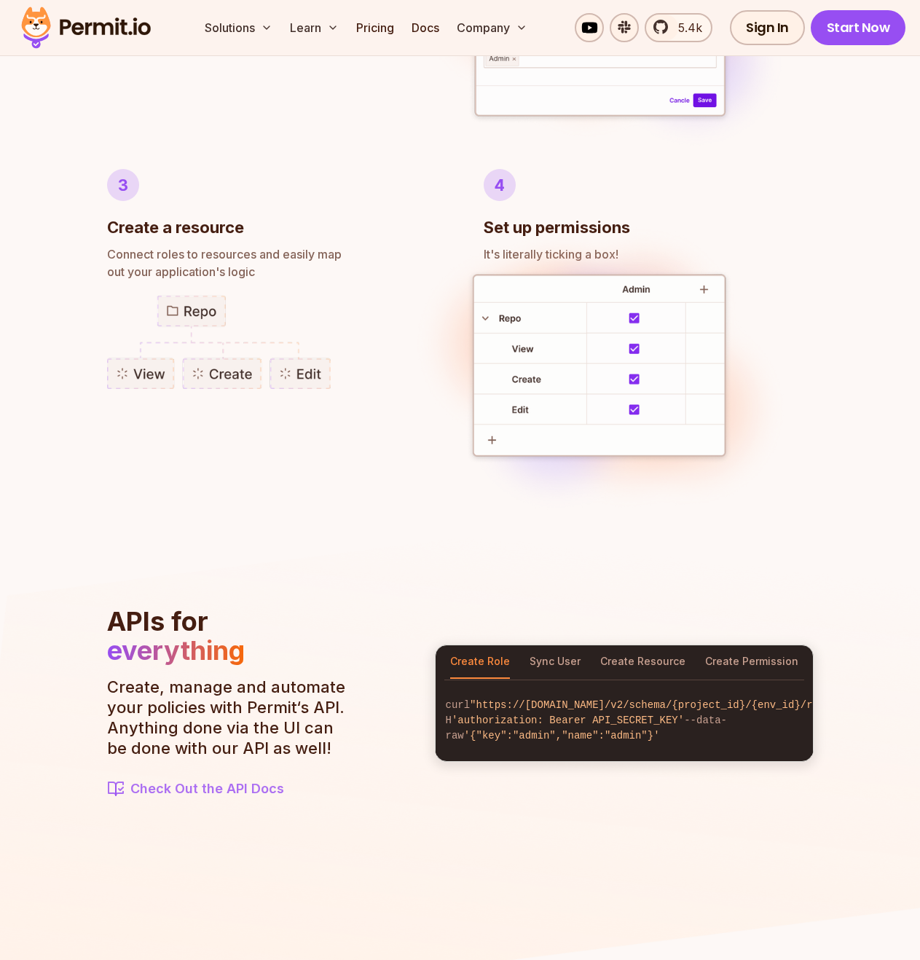
click at [613, 439] on img at bounding box center [599, 369] width 387 height 302
click at [677, 98] on img at bounding box center [599, 21] width 387 height 299
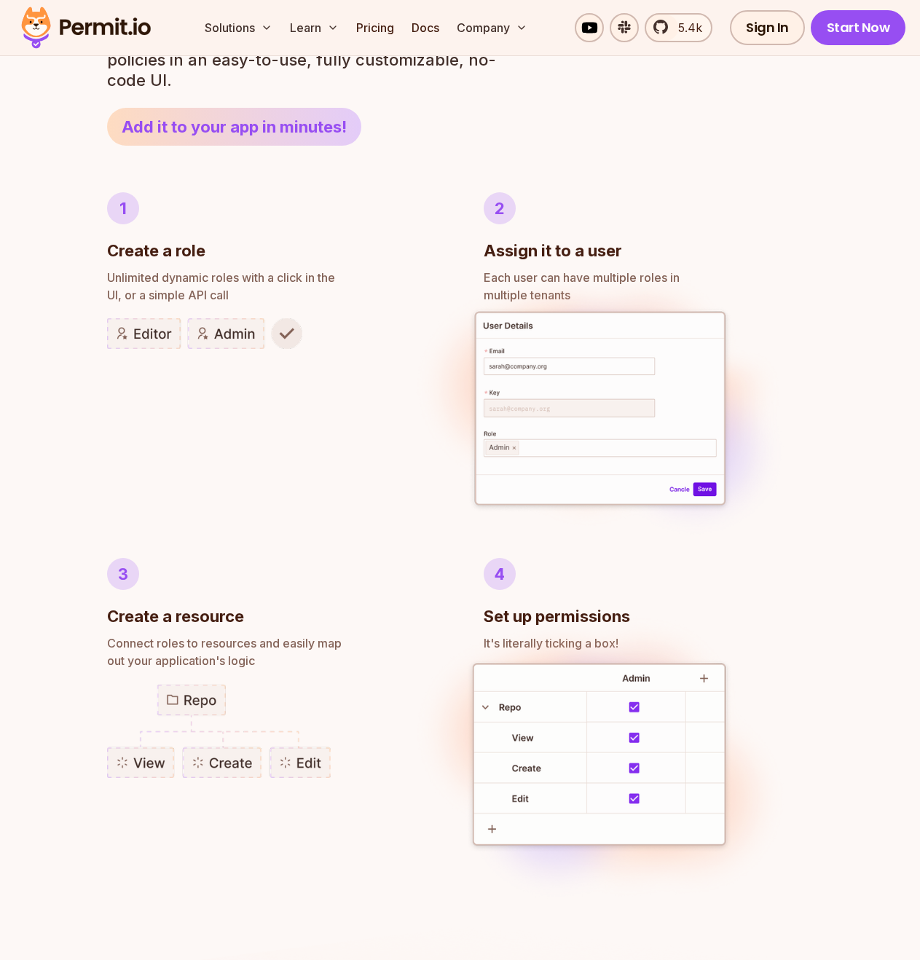
click at [680, 304] on img at bounding box center [599, 410] width 387 height 299
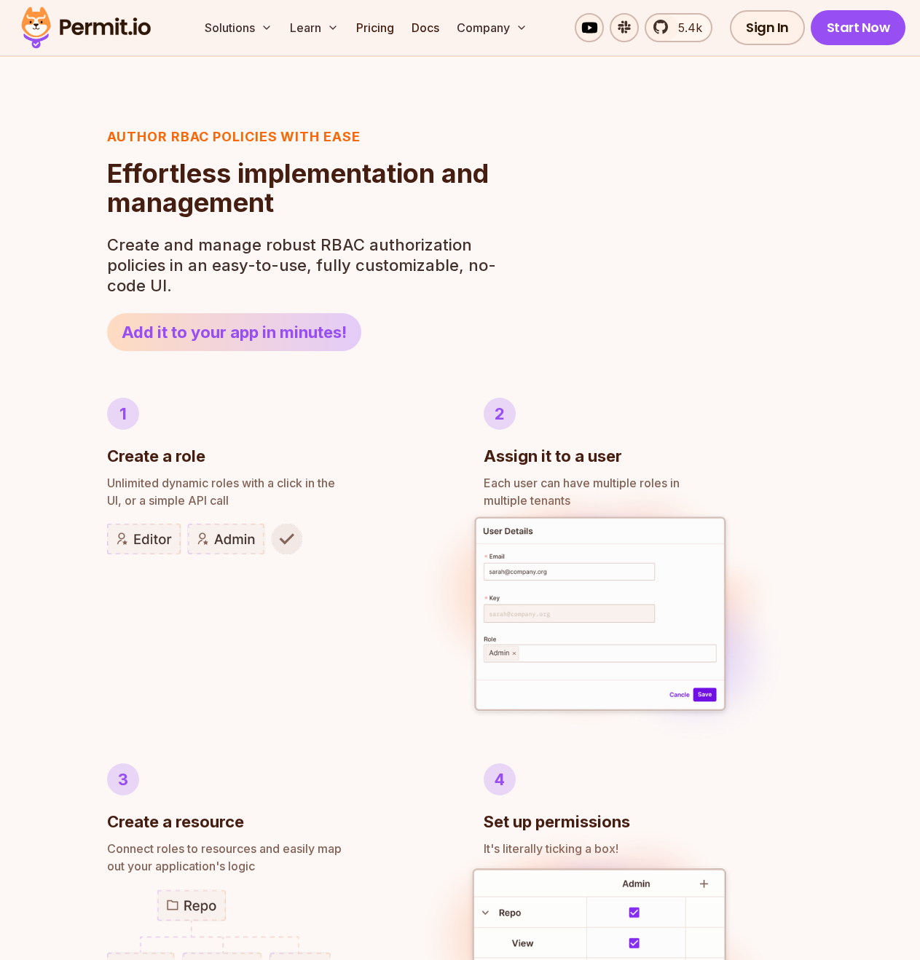
scroll to position [475, 0]
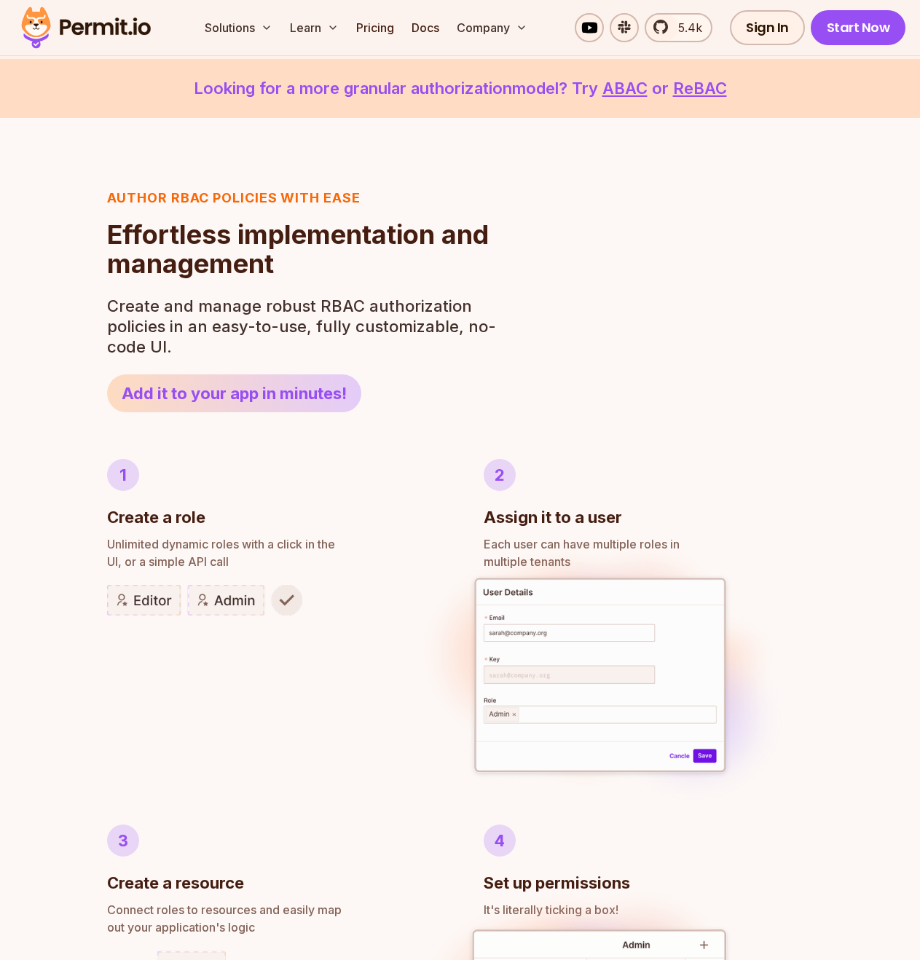
click at [557, 669] on img at bounding box center [599, 676] width 387 height 299
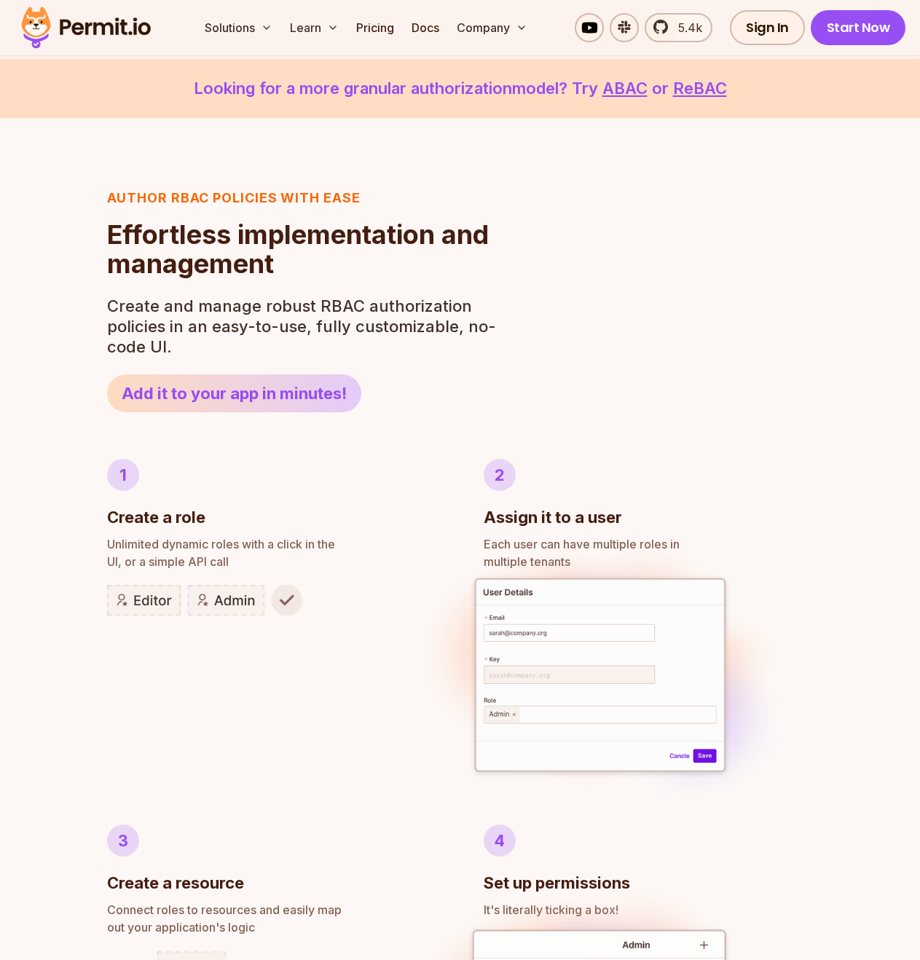
click at [557, 669] on img at bounding box center [599, 676] width 387 height 299
drag, startPoint x: 557, startPoint y: 669, endPoint x: -3, endPoint y: 542, distance: 574.0
click at [138, 467] on div "1 Create a role" at bounding box center [272, 494] width 330 height 71
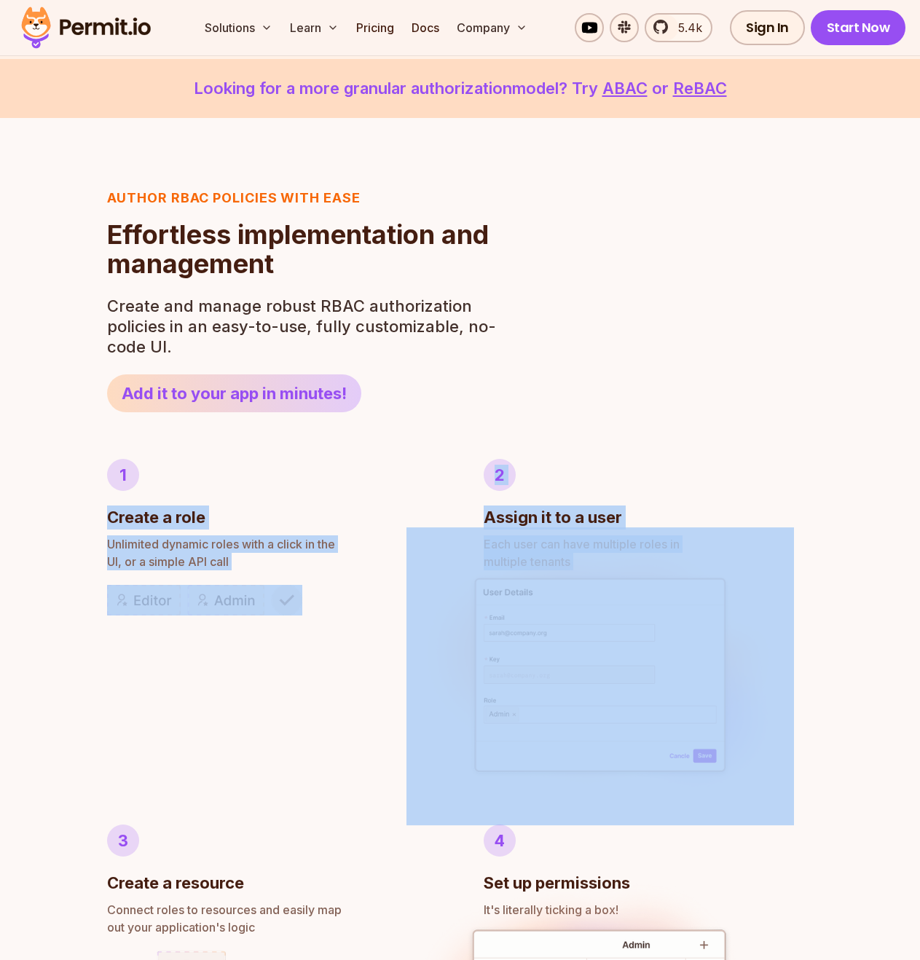
drag, startPoint x: 138, startPoint y: 467, endPoint x: 626, endPoint y: 659, distance: 525.0
click at [626, 659] on ul "1 Create a role Unlimited dynamic roles with a click in the UI, or a simple API…" at bounding box center [460, 814] width 706 height 711
click at [626, 659] on img at bounding box center [599, 676] width 387 height 299
click at [795, 468] on div "2 Assign it to a user" at bounding box center [648, 494] width 330 height 71
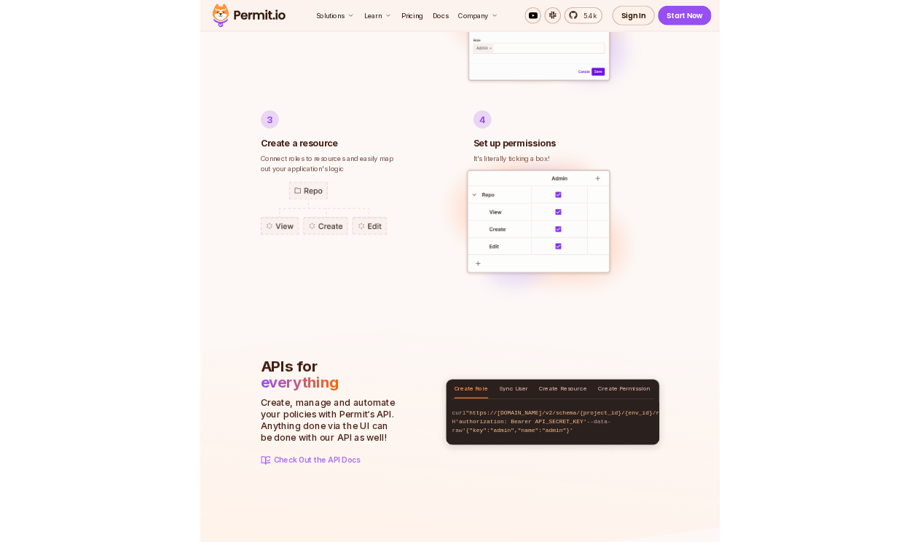
scroll to position [1105, 0]
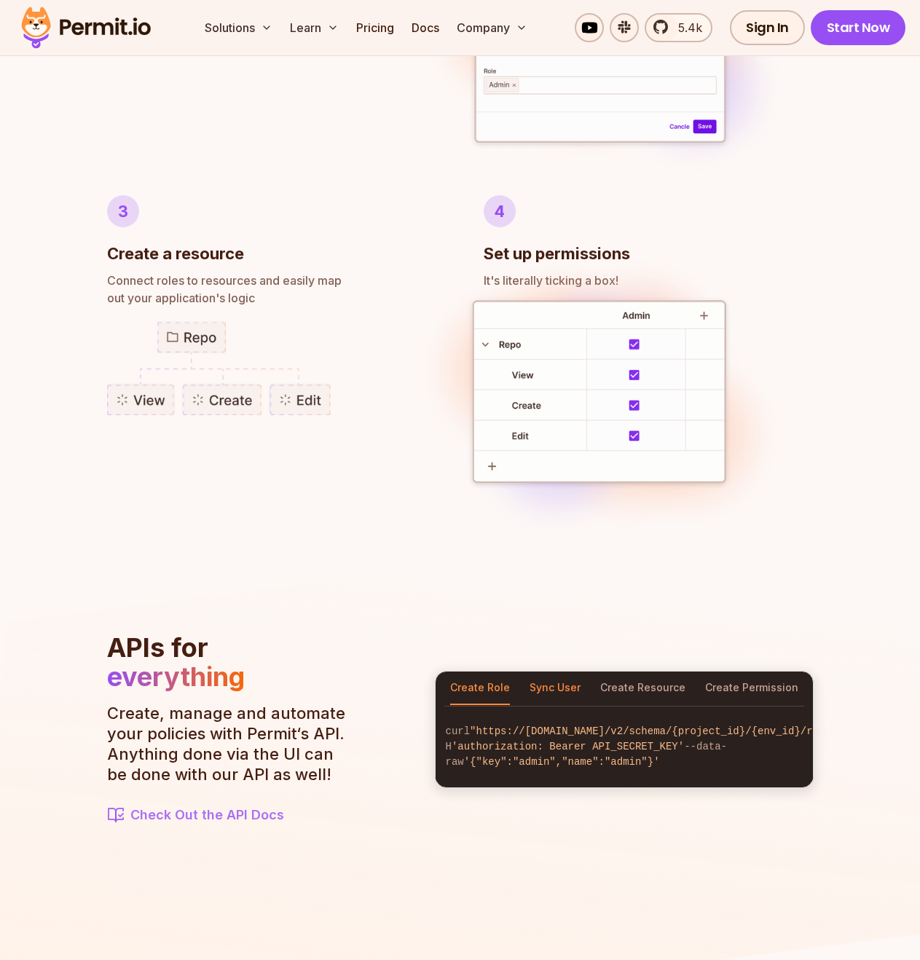
click at [550, 679] on button "Sync User" at bounding box center [554, 687] width 51 height 33
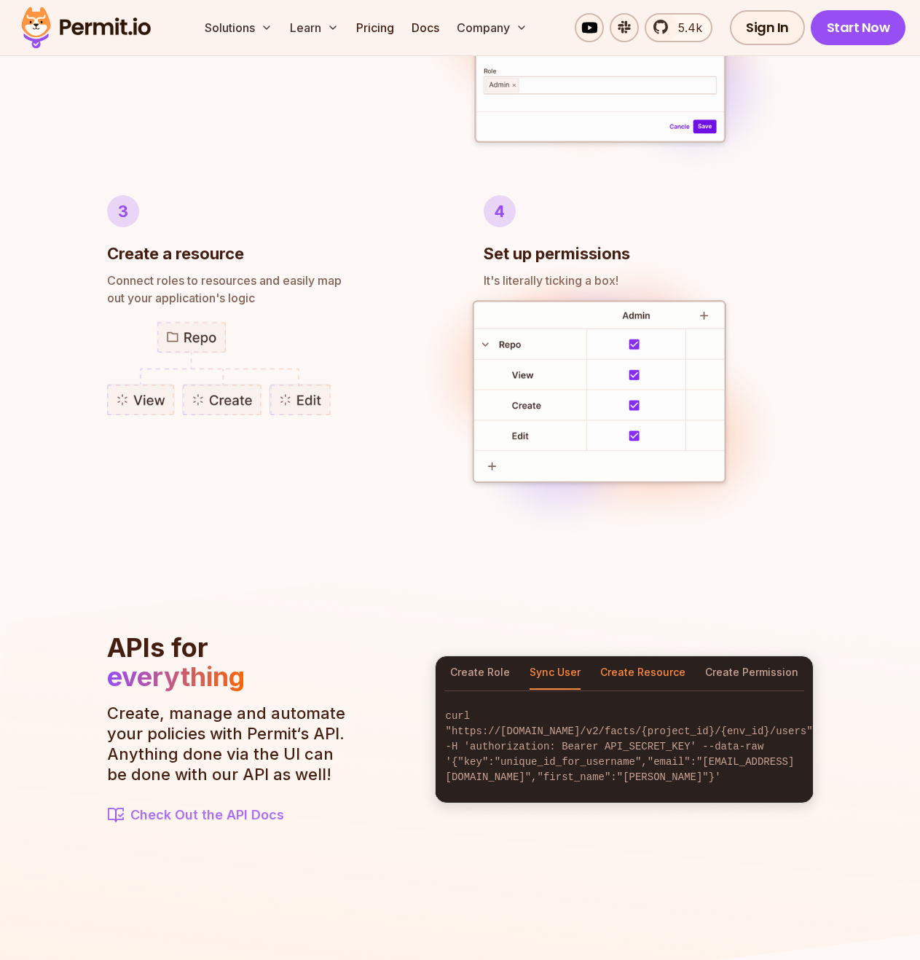
click at [626, 681] on button "Create Resource" at bounding box center [642, 672] width 85 height 33
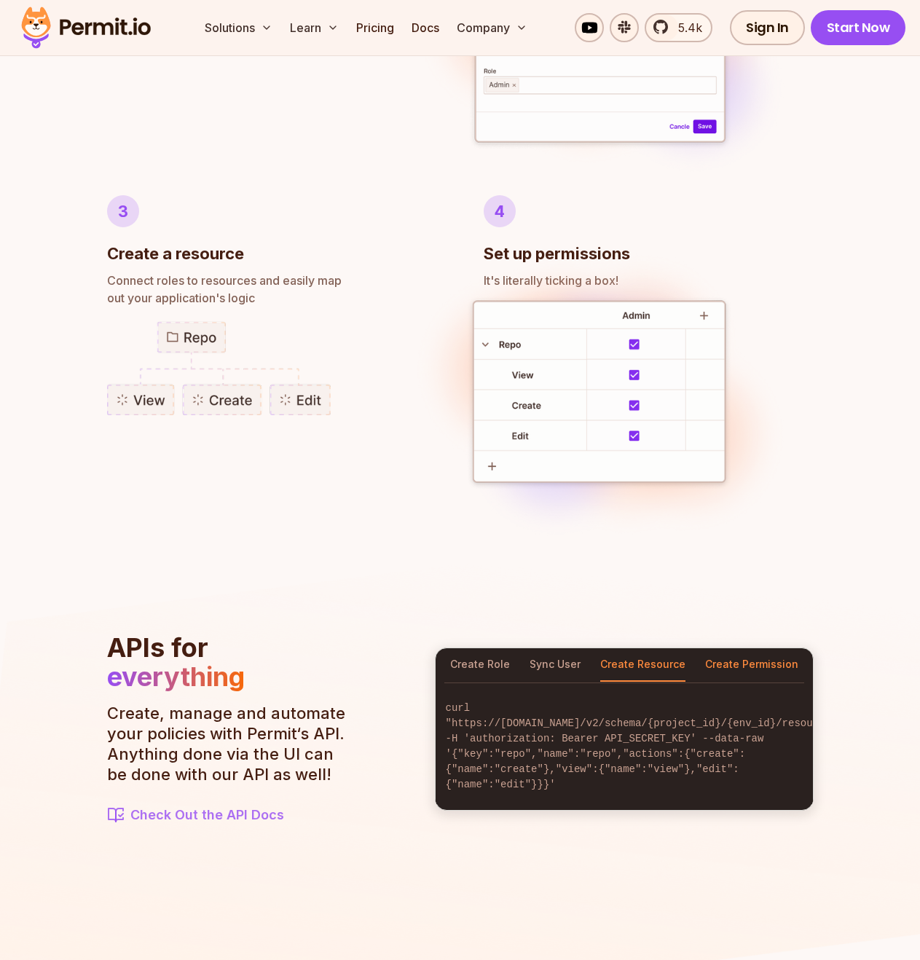
click at [738, 667] on button "Create Permission" at bounding box center [751, 664] width 93 height 33
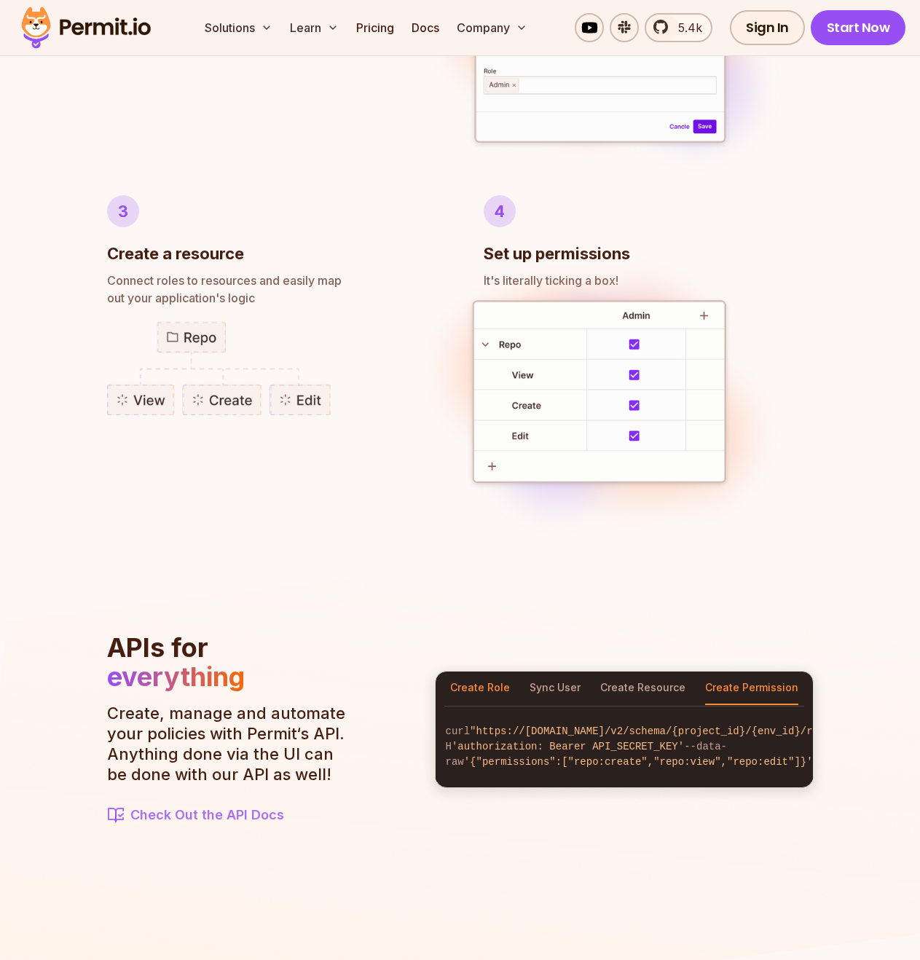
click at [472, 687] on button "Create Role" at bounding box center [480, 687] width 60 height 33
click at [387, 662] on section "APIs for everything Create, manage and automate your policies with Permit‘s API…" at bounding box center [460, 729] width 706 height 192
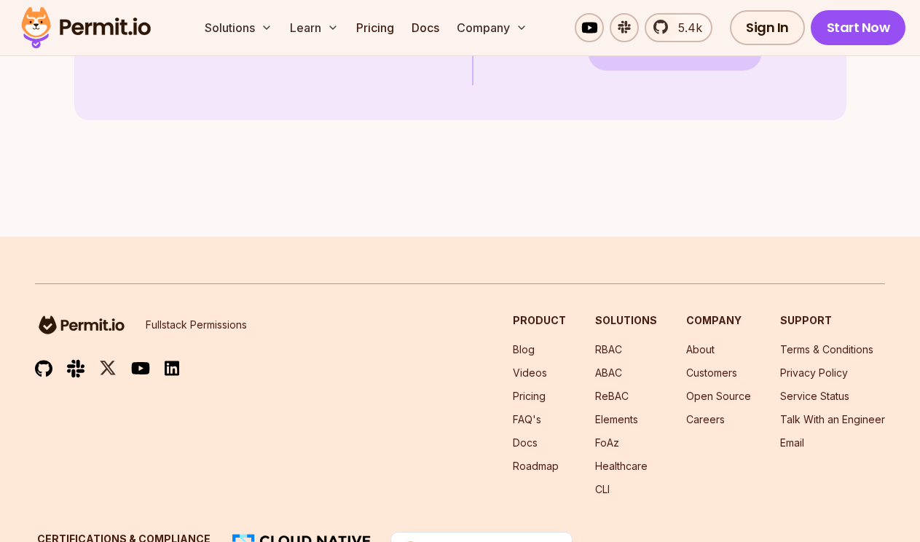
scroll to position [3972, 0]
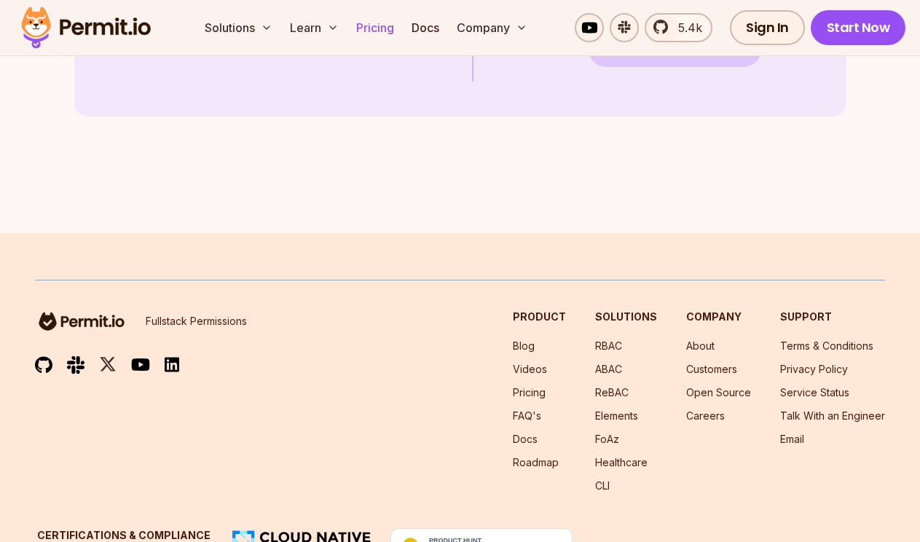
click at [387, 36] on link "Pricing" at bounding box center [375, 27] width 50 height 29
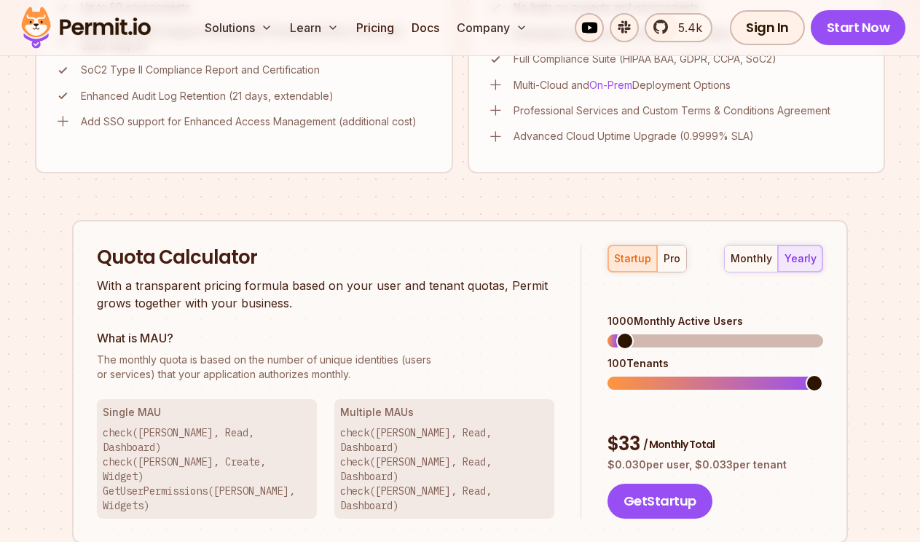
scroll to position [1161, 0]
click at [662, 331] on span at bounding box center [670, 339] width 17 height 17
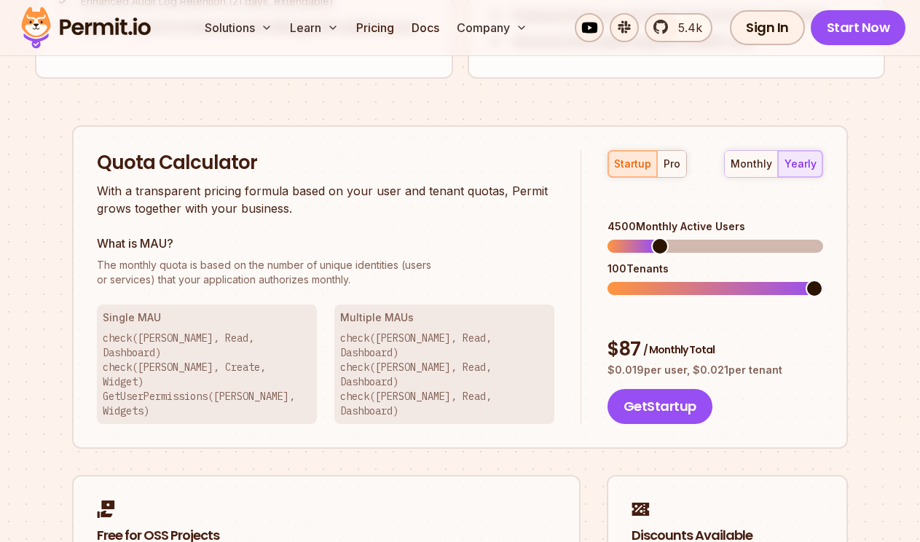
scroll to position [1257, 0]
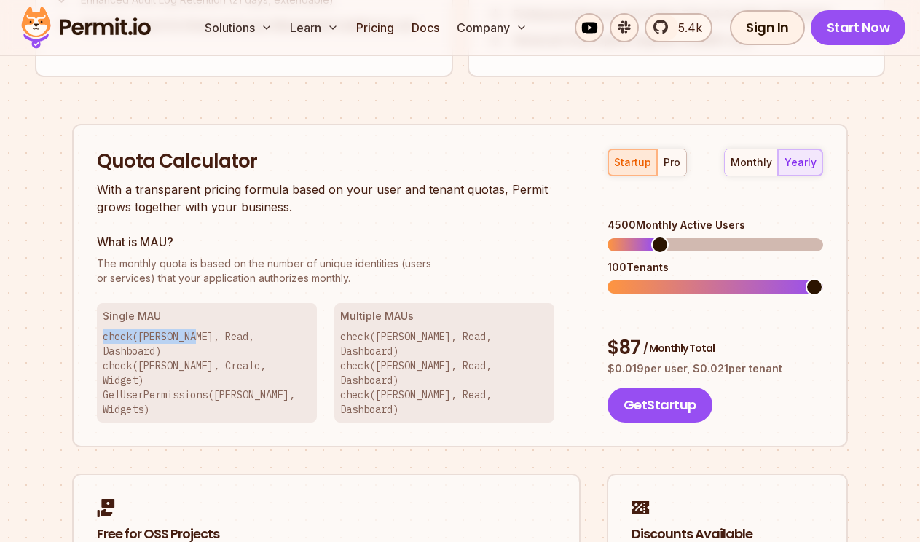
drag, startPoint x: 191, startPoint y: 295, endPoint x: 199, endPoint y: 341, distance: 46.7
click at [199, 341] on div "Quota Calculator With a transparent pricing formula based on your user and tena…" at bounding box center [339, 286] width 484 height 274
click at [199, 341] on p "check([PERSON_NAME], Read, Dashboard) check([PERSON_NAME], Create, Widget) GetU…" at bounding box center [207, 372] width 208 height 87
drag, startPoint x: 199, startPoint y: 341, endPoint x: 307, endPoint y: 337, distance: 107.8
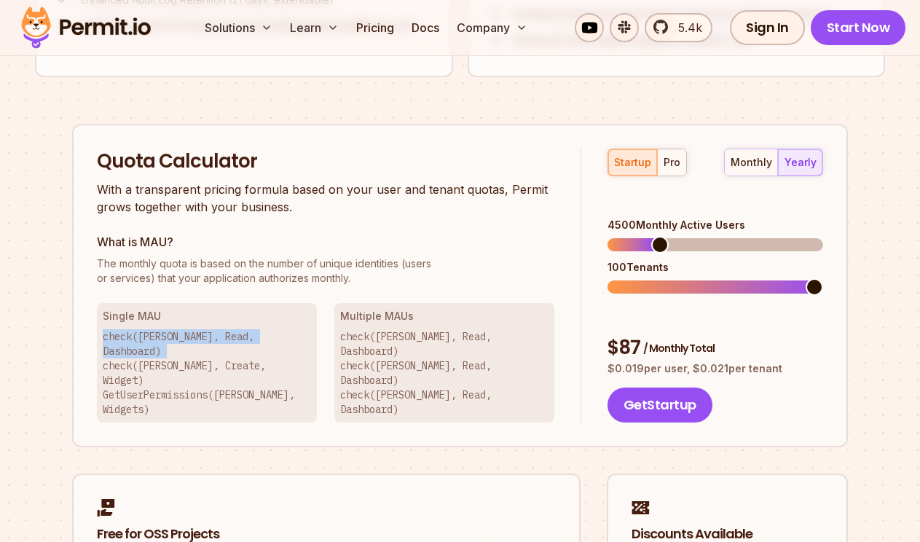
click at [307, 337] on p "check([PERSON_NAME], Read, Dashboard) check([PERSON_NAME], Create, Widget) GetU…" at bounding box center [207, 372] width 208 height 87
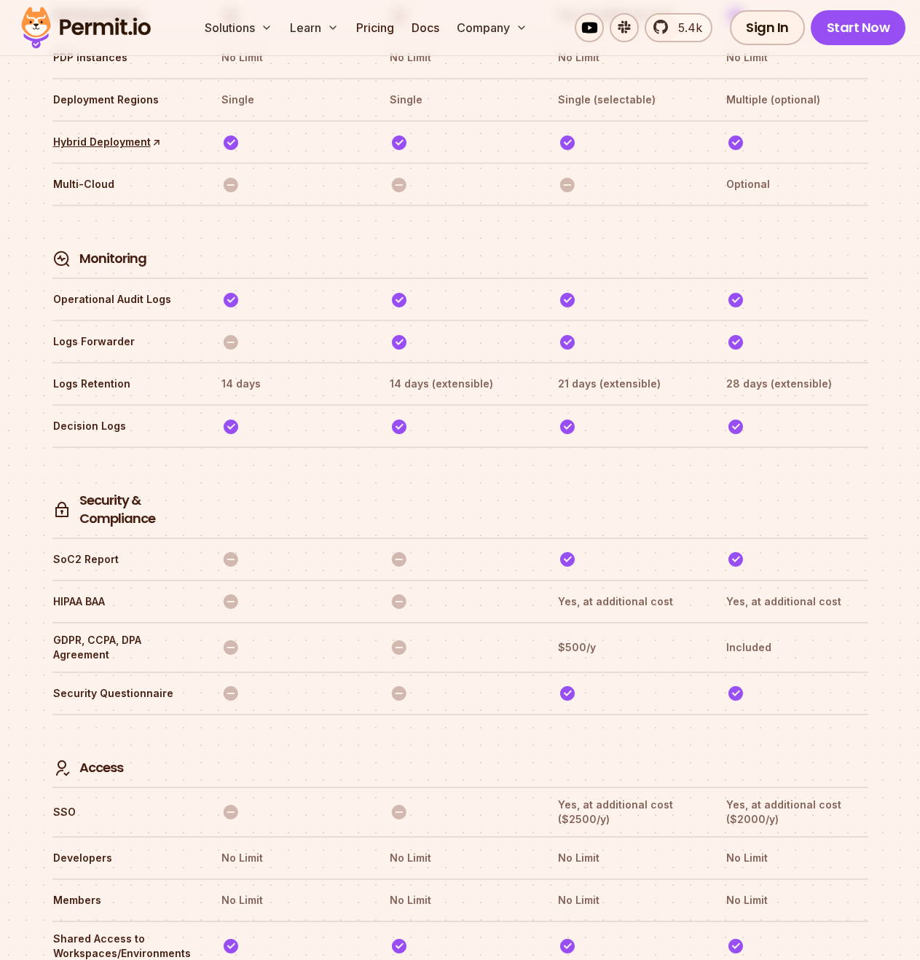
scroll to position [4029, 0]
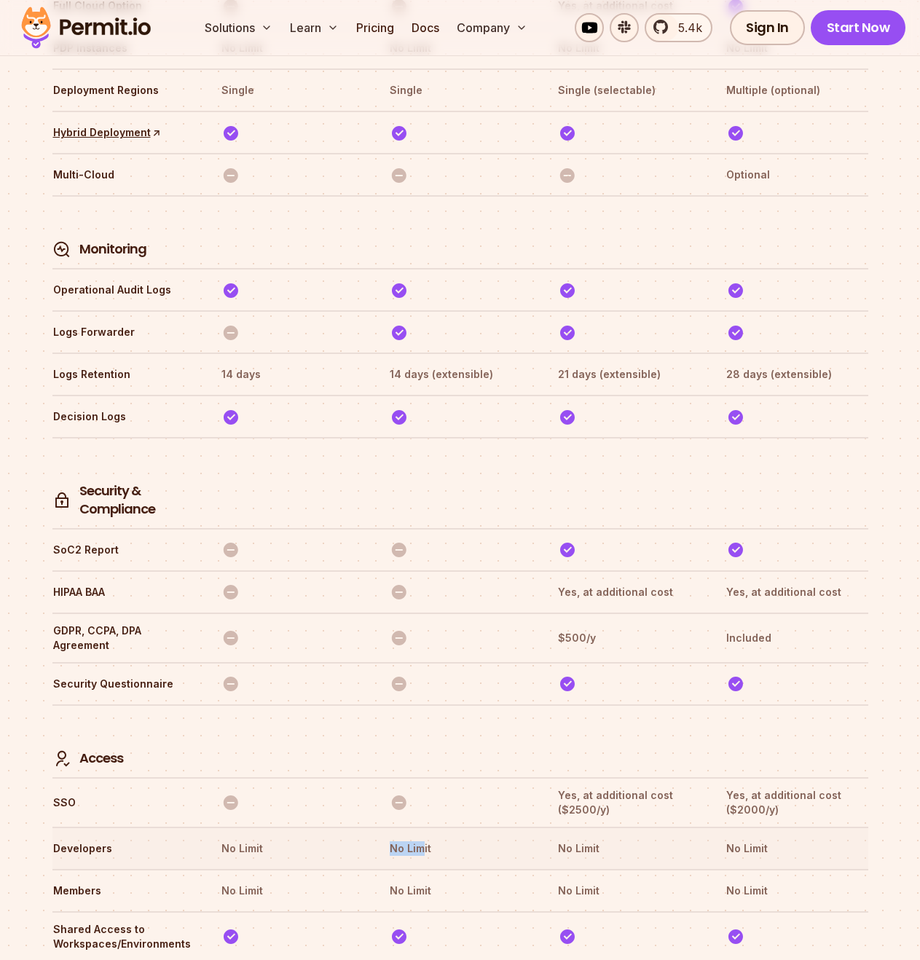
drag, startPoint x: 338, startPoint y: 768, endPoint x: 422, endPoint y: 772, distance: 83.8
click at [422, 826] on tr "Developers No Limit No Limit No Limit No Limit" at bounding box center [459, 847] width 815 height 42
click at [422, 837] on th "No Limit" at bounding box center [460, 848] width 142 height 23
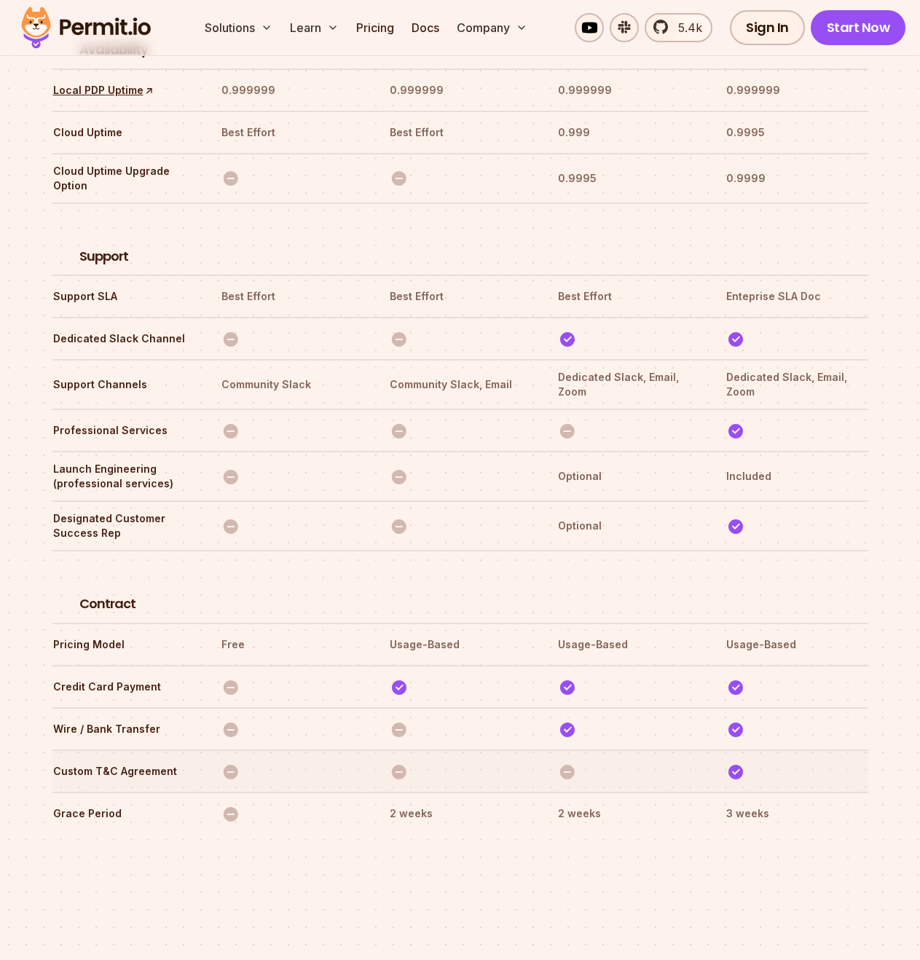
scroll to position [5040, 0]
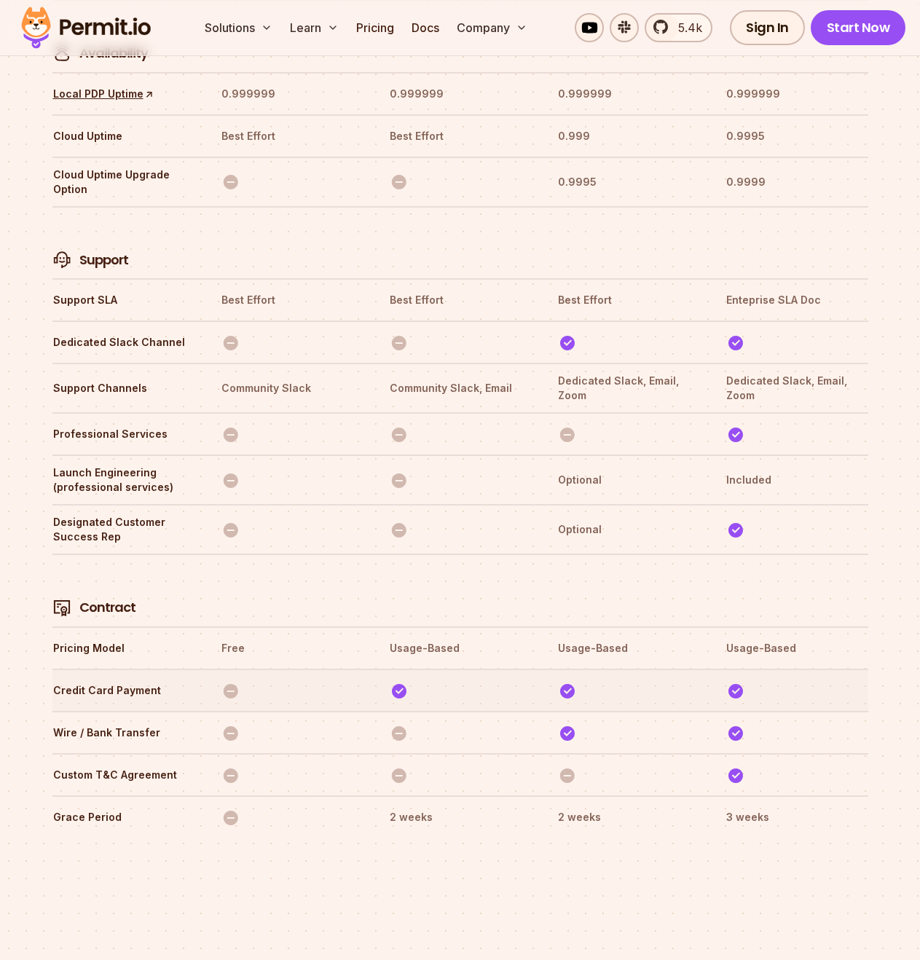
click at [234, 681] on img at bounding box center [230, 690] width 18 height 18
click at [708, 553] on tr "Contract" at bounding box center [459, 589] width 815 height 73
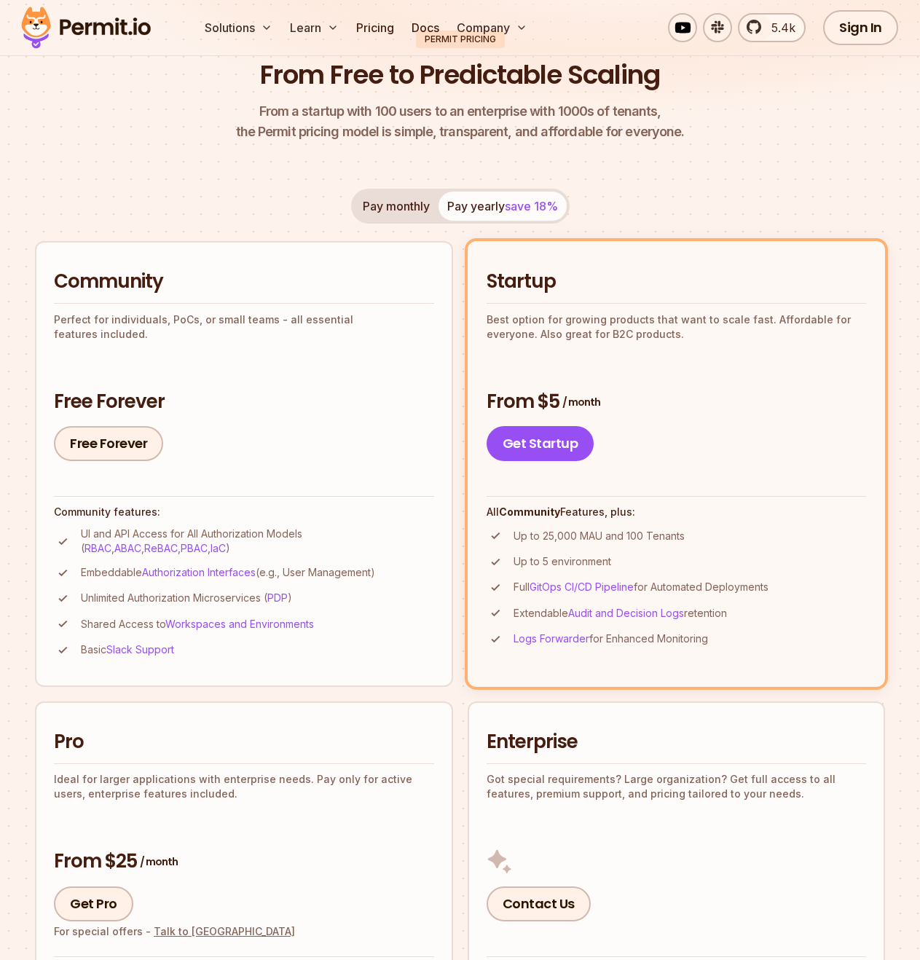
scroll to position [0, 0]
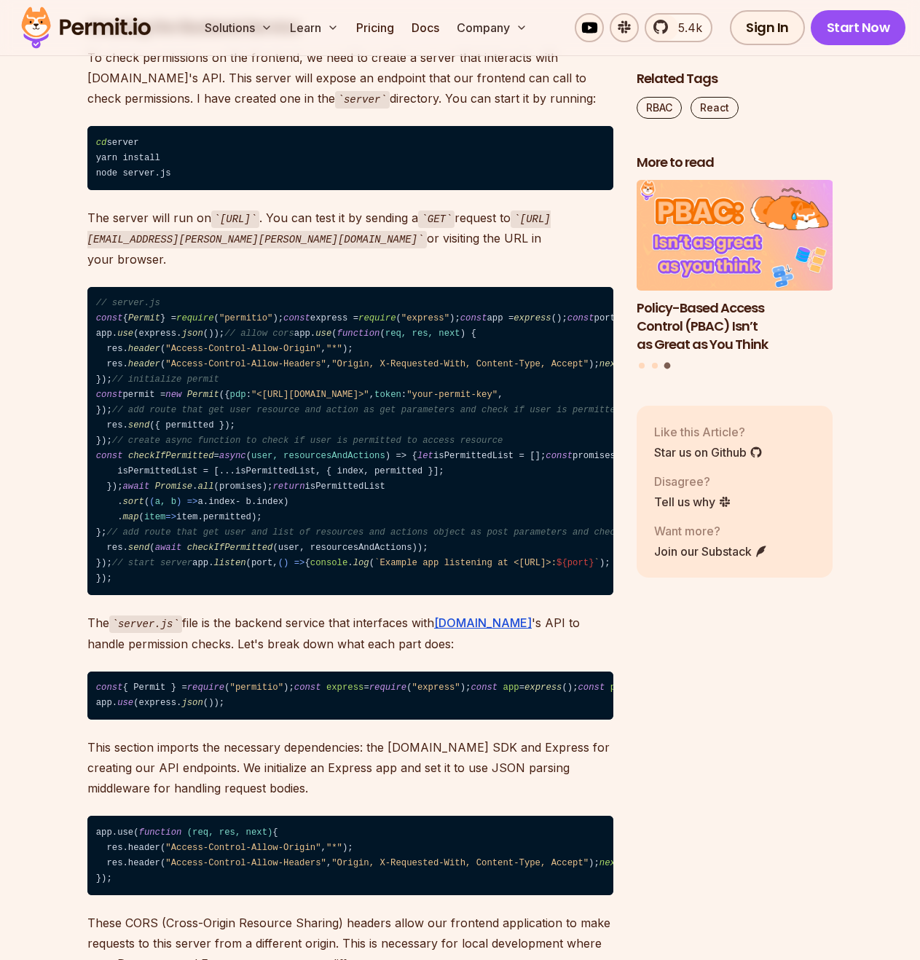
scroll to position [8503, 0]
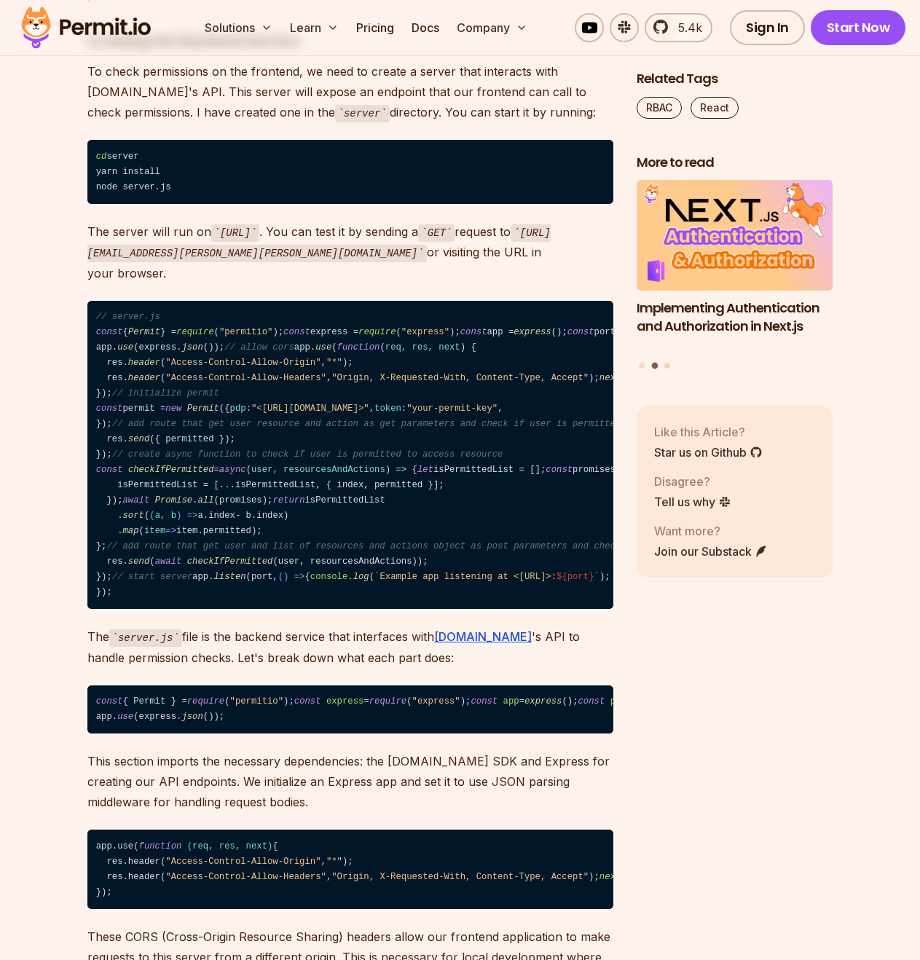
click at [668, 365] on button "Go to slide 3" at bounding box center [667, 366] width 6 height 6
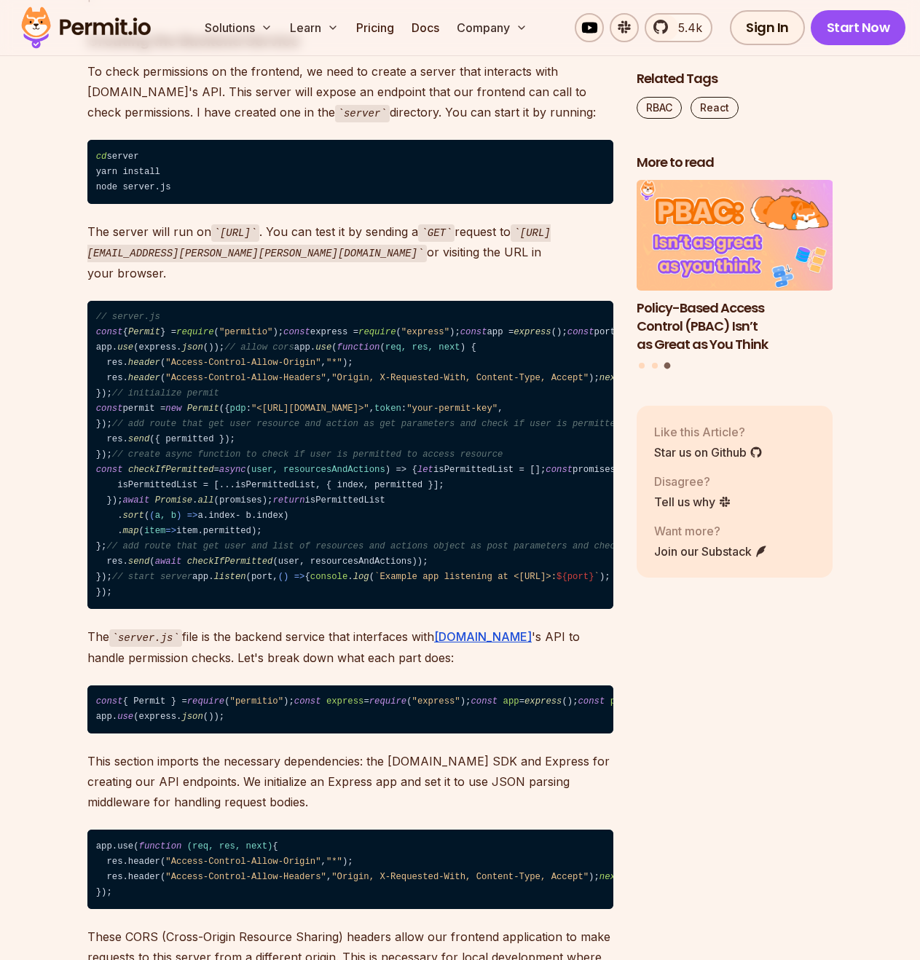
click at [644, 367] on div "Implementing Authentication and Authorization in Next.js Policy-Based Access Co…" at bounding box center [734, 276] width 197 height 191
click at [642, 367] on button "Go to slide 1" at bounding box center [642, 366] width 6 height 6
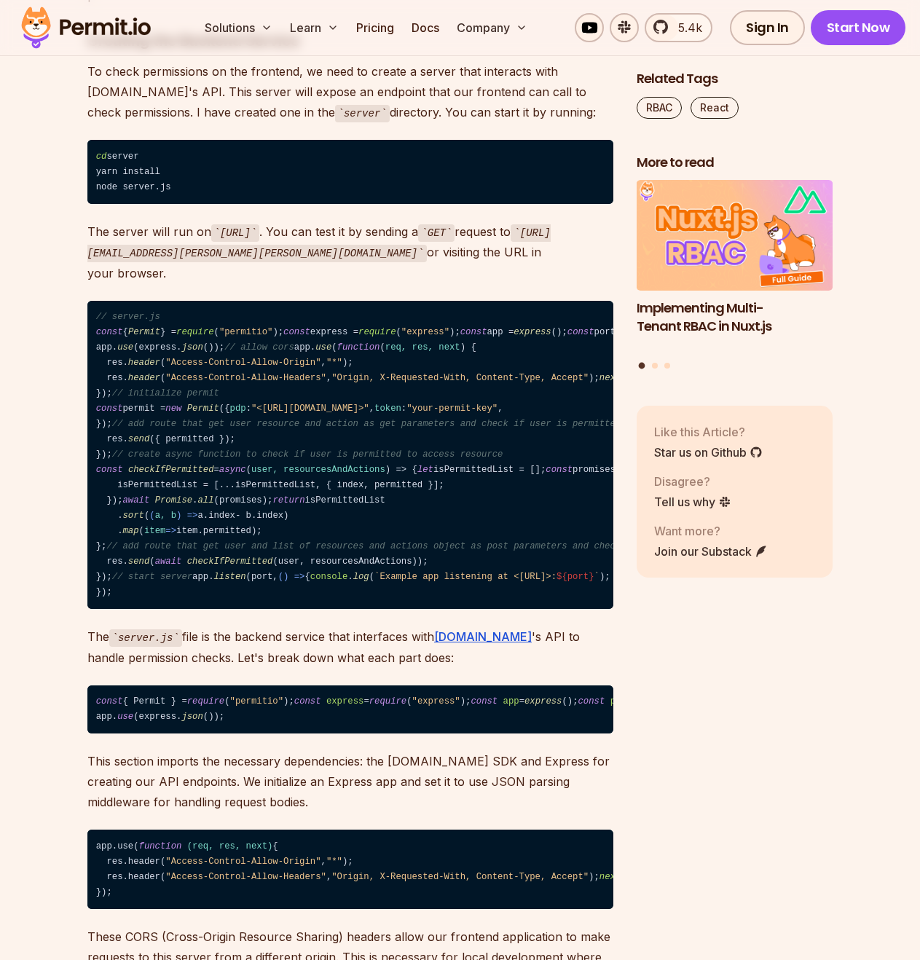
click at [642, 366] on button "Go to slide 1" at bounding box center [642, 366] width 7 height 7
click at [657, 368] on li "Select a slide to show" at bounding box center [655, 366] width 6 height 6
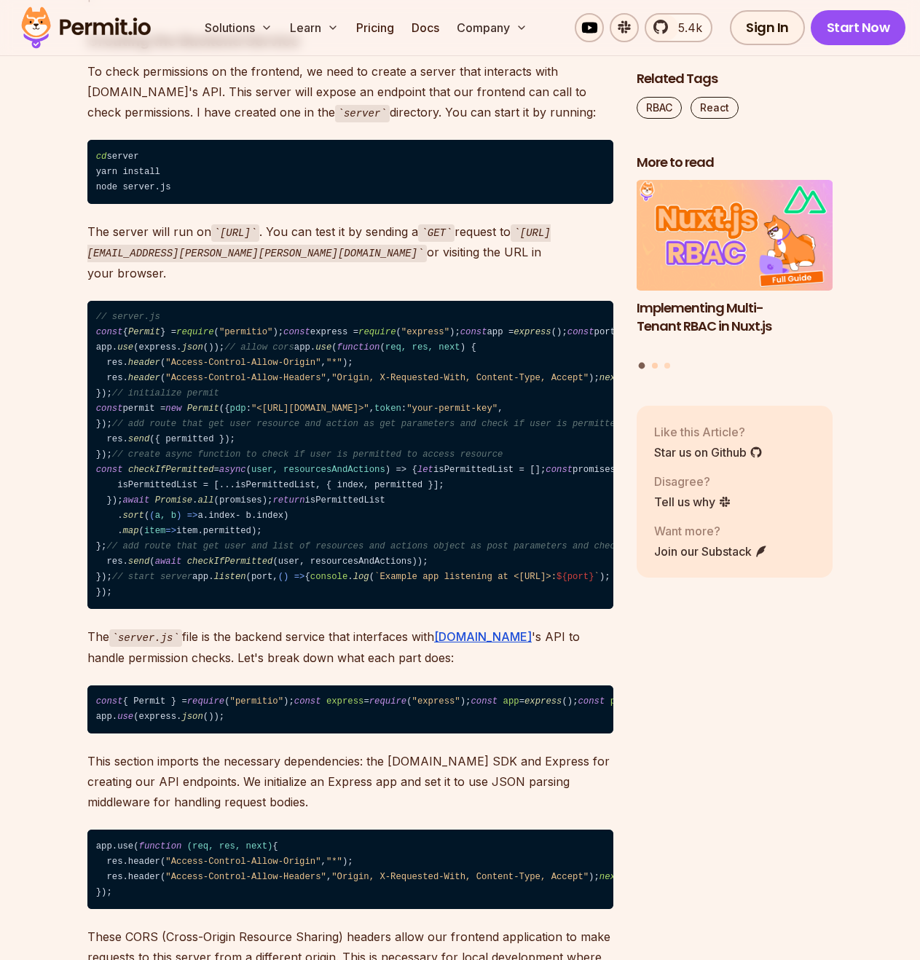
click at [656, 368] on button "Go to slide 2" at bounding box center [655, 366] width 6 height 6
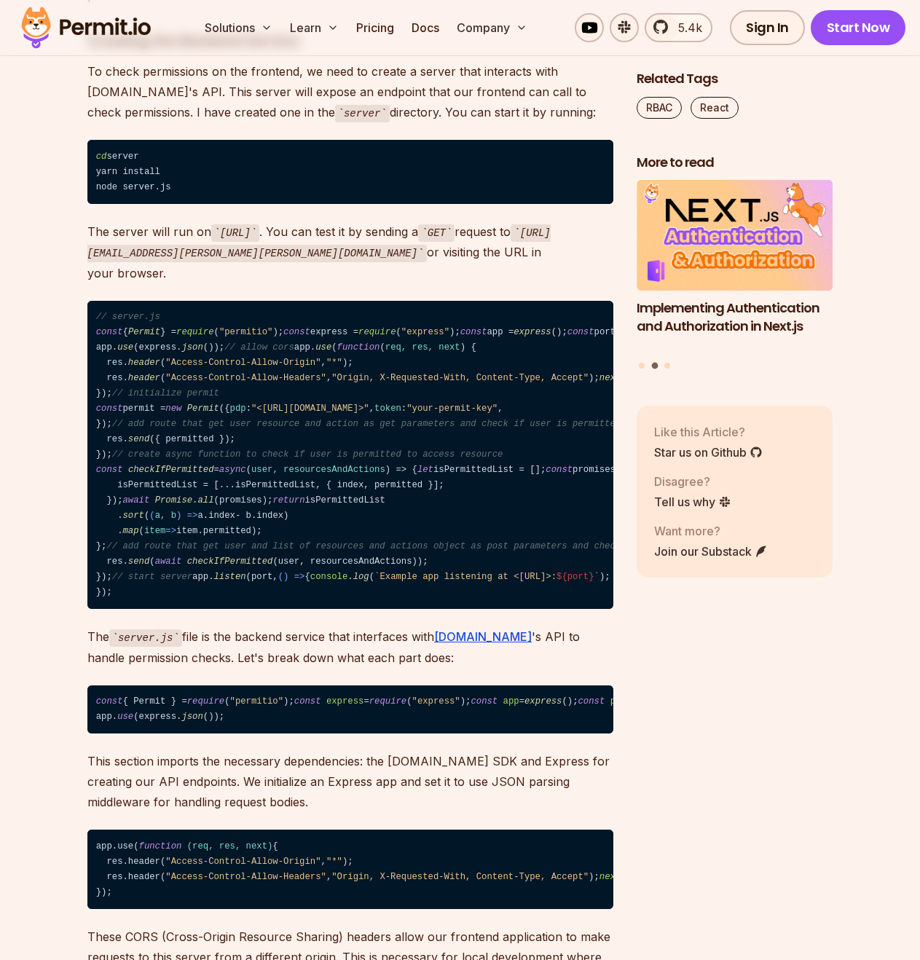
click at [670, 366] on li "Select a slide to show" at bounding box center [667, 366] width 6 height 6
click at [669, 366] on button "Go to slide 3" at bounding box center [667, 366] width 6 height 6
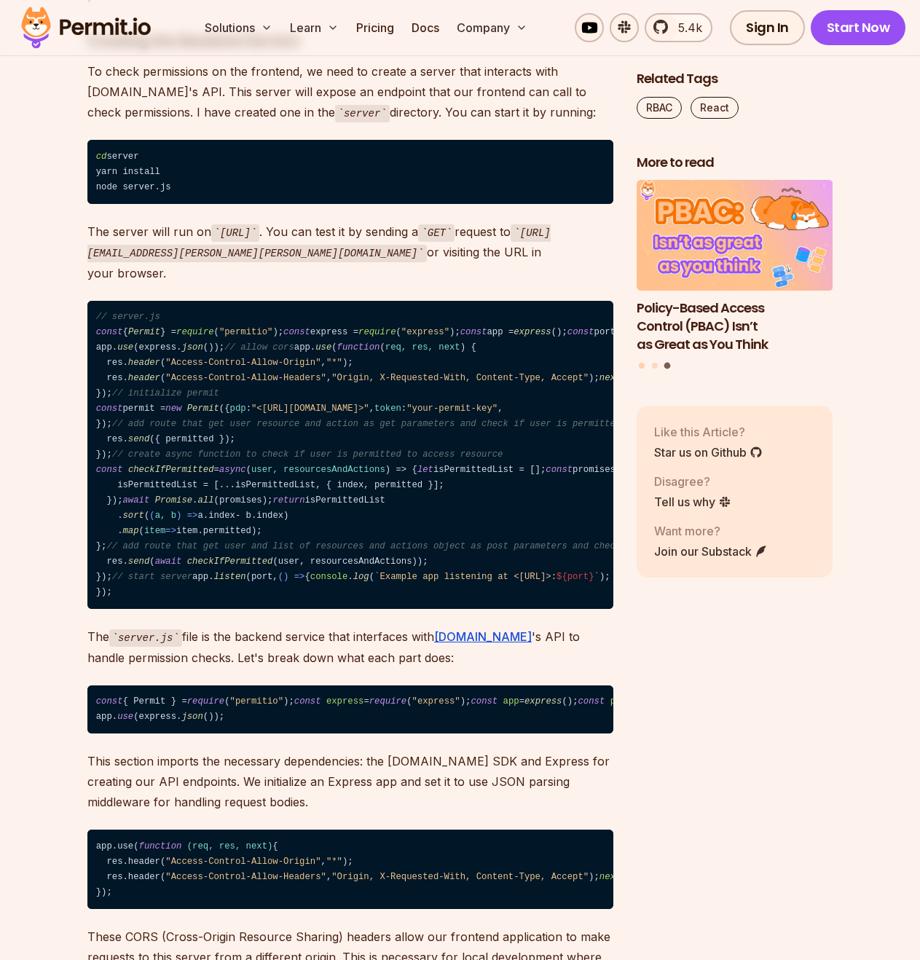
click at [641, 367] on button "Go to slide 1" at bounding box center [642, 366] width 6 height 6
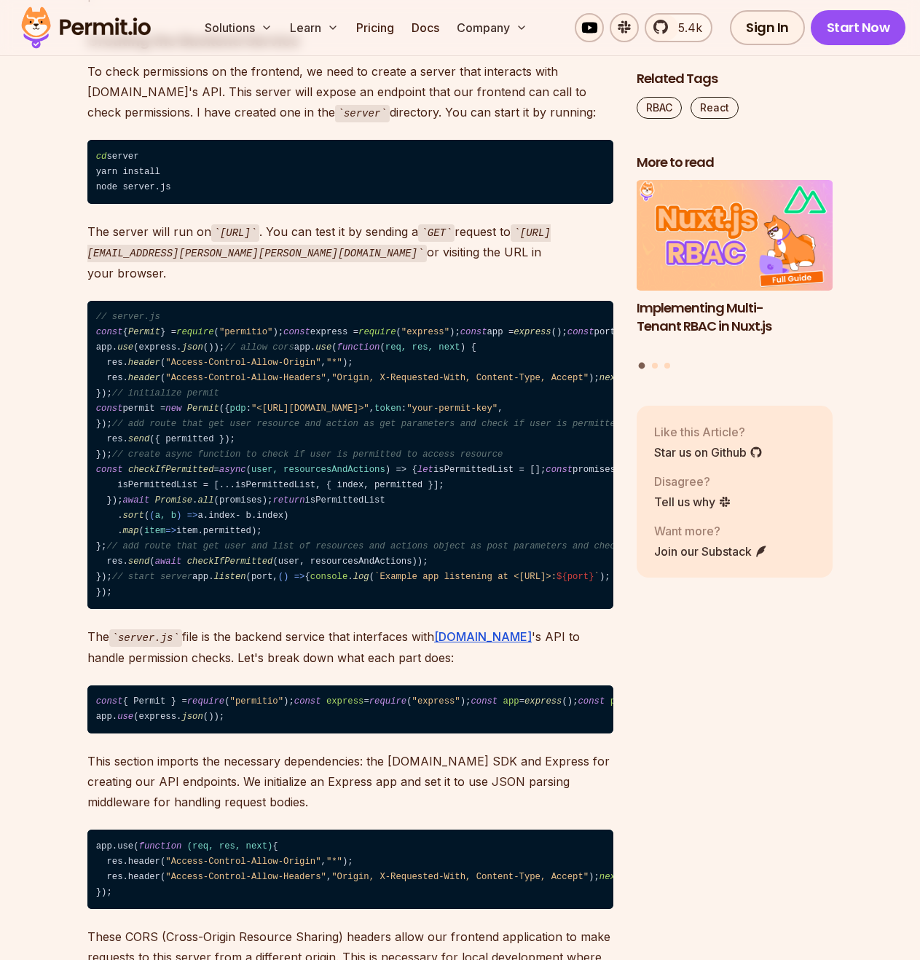
click at [772, 708] on div "Related Tags RBAC React More to read Implementing Authentication and Authorizat…" at bounding box center [734, 97] width 197 height 15438
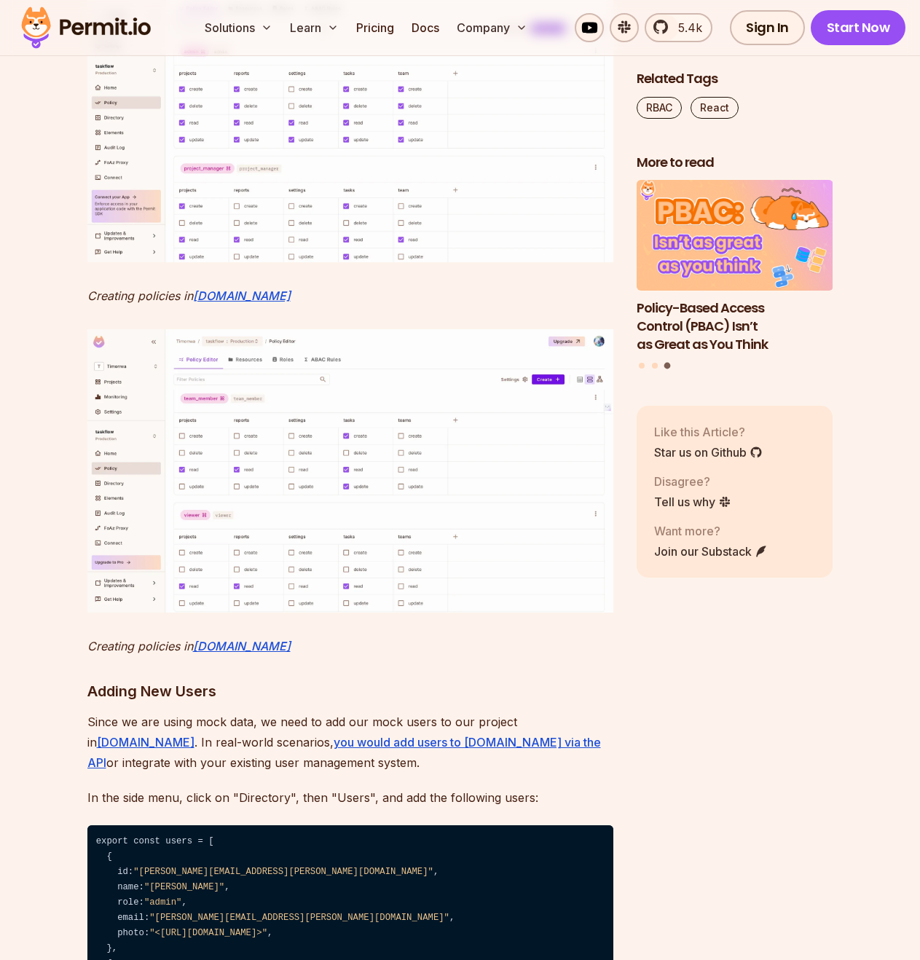
scroll to position [6741, 0]
